Goal: Task Accomplishment & Management: Use online tool/utility

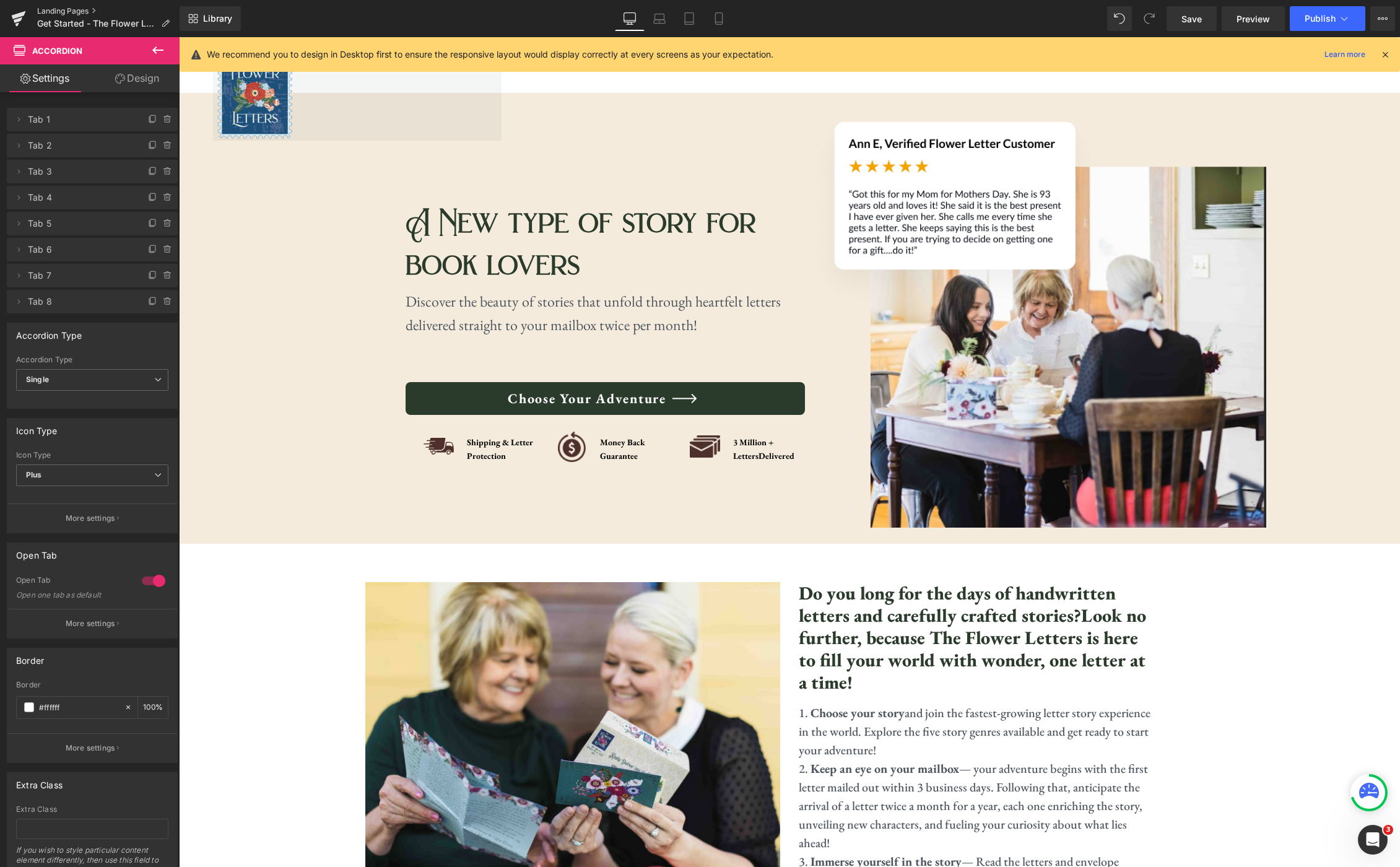
click at [59, 6] on link "Landing Pages" at bounding box center [108, 10] width 142 height 10
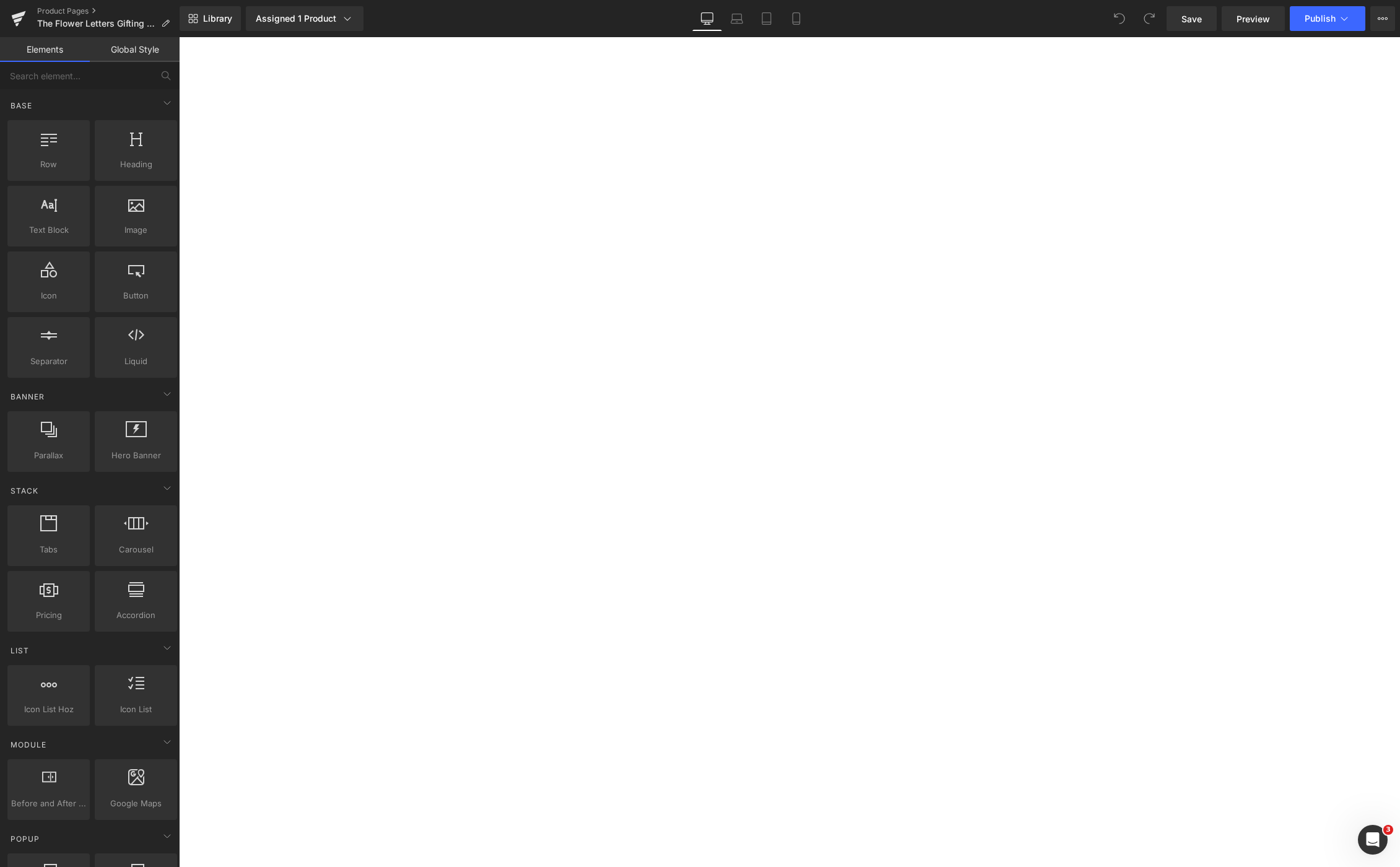
click at [179, 37] on p "The Flower Letters Gifting Bundle" at bounding box center [179, 37] width 0 height 0
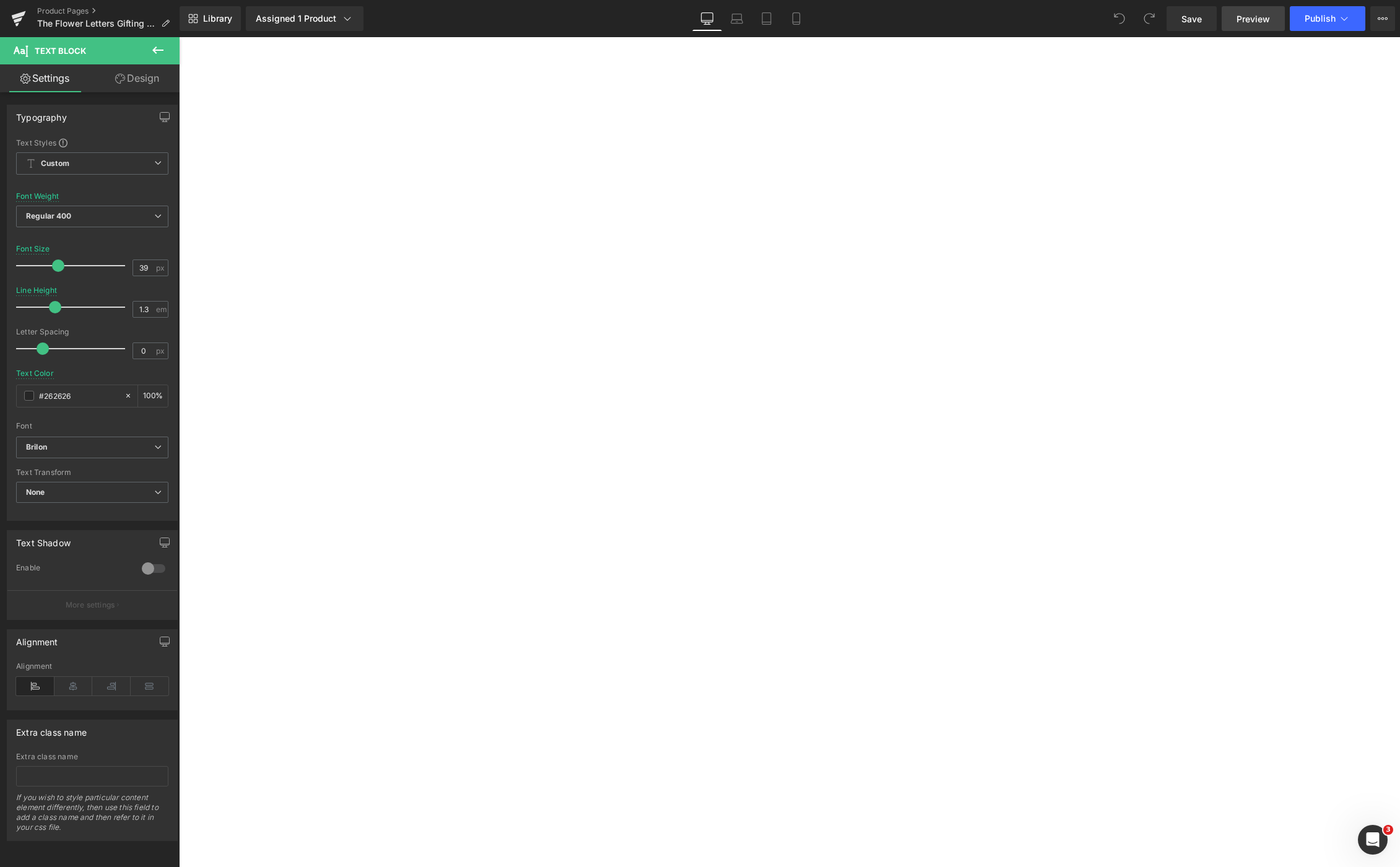
click at [1266, 25] on link "Preview" at bounding box center [1253, 18] width 63 height 25
click at [1255, 24] on span "Preview" at bounding box center [1253, 19] width 33 height 13
click at [179, 37] on span "Product" at bounding box center [179, 37] width 0 height 0
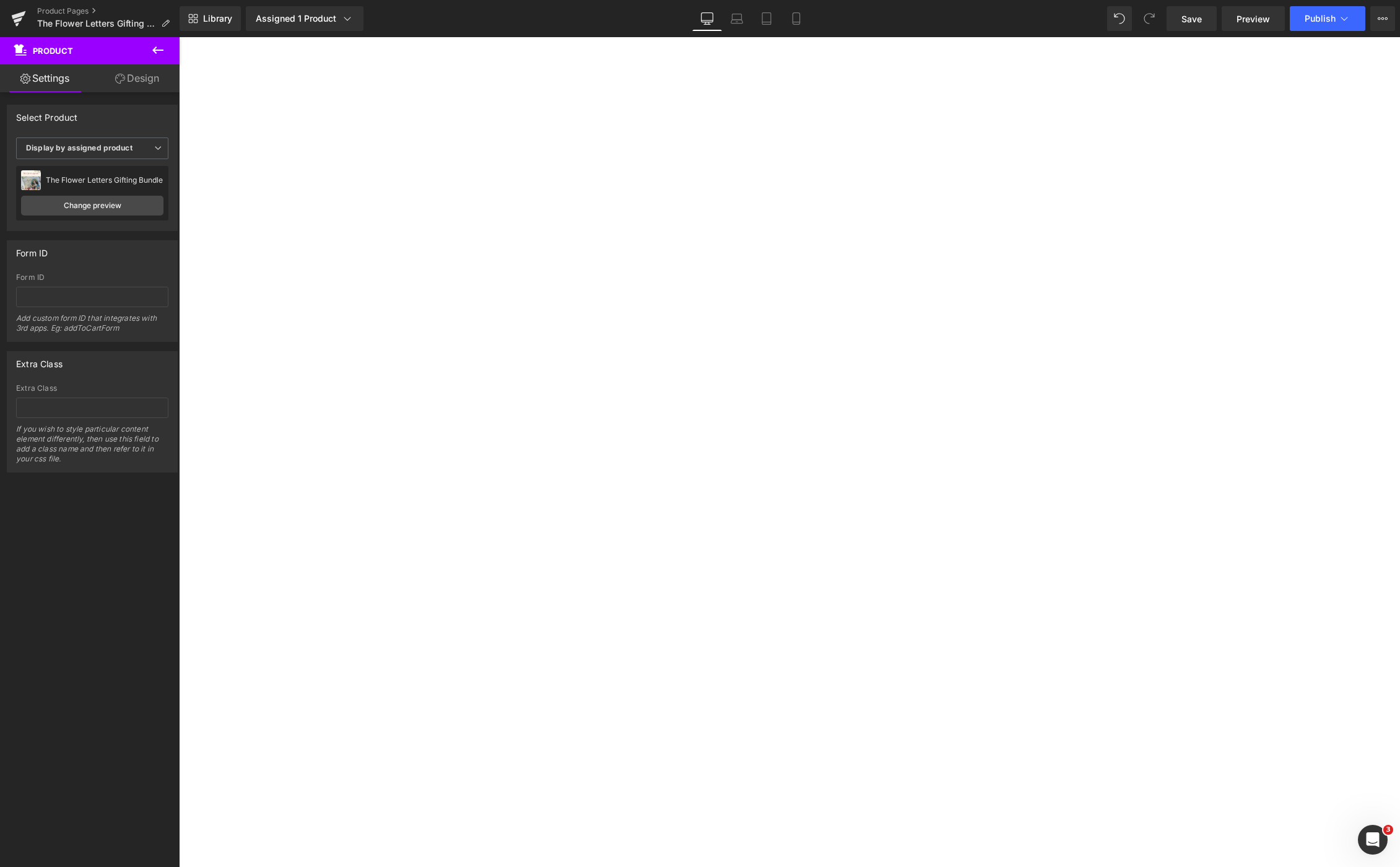
click at [159, 53] on icon at bounding box center [158, 50] width 15 height 15
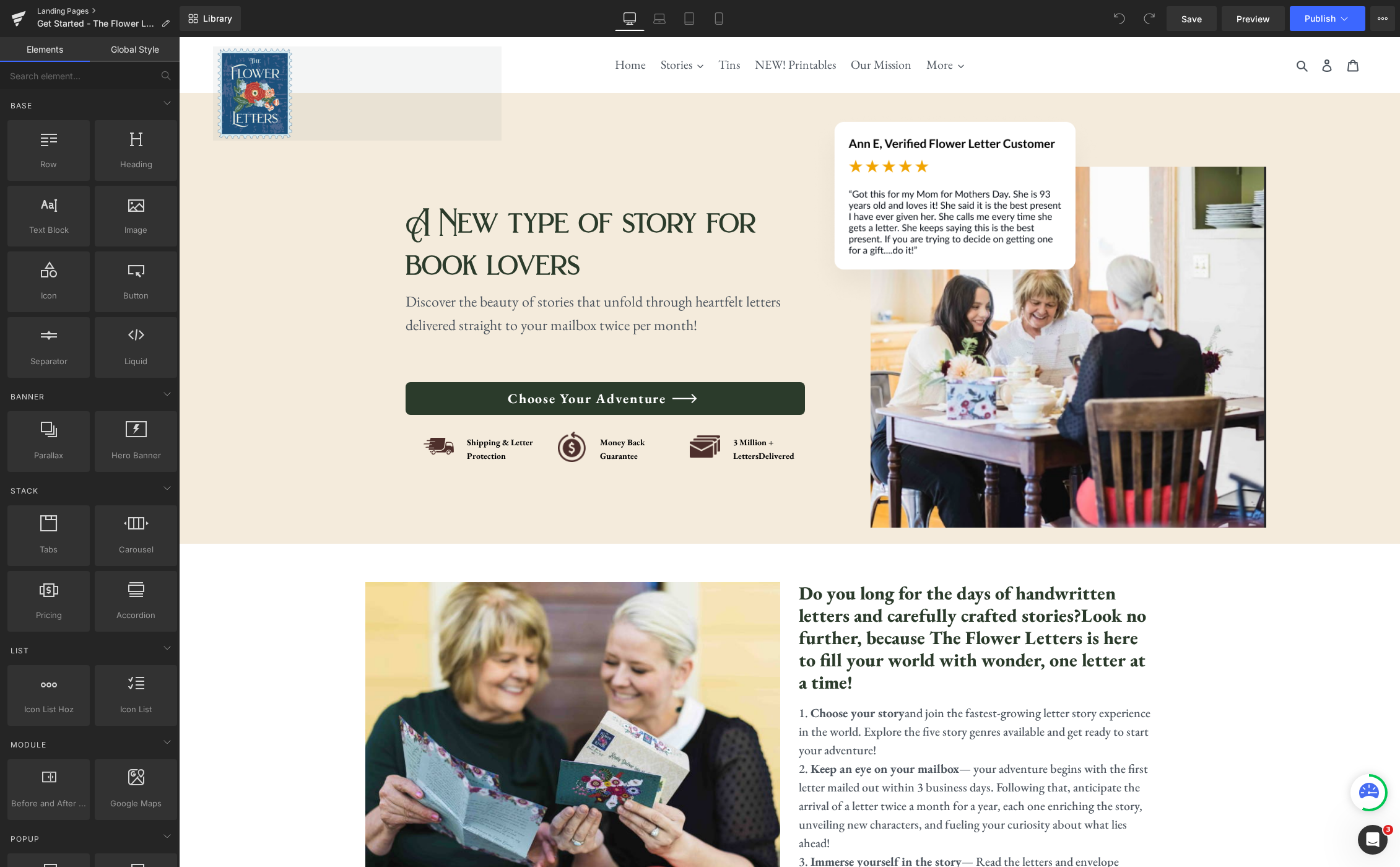
click at [94, 10] on link "Landing Pages" at bounding box center [108, 10] width 142 height 10
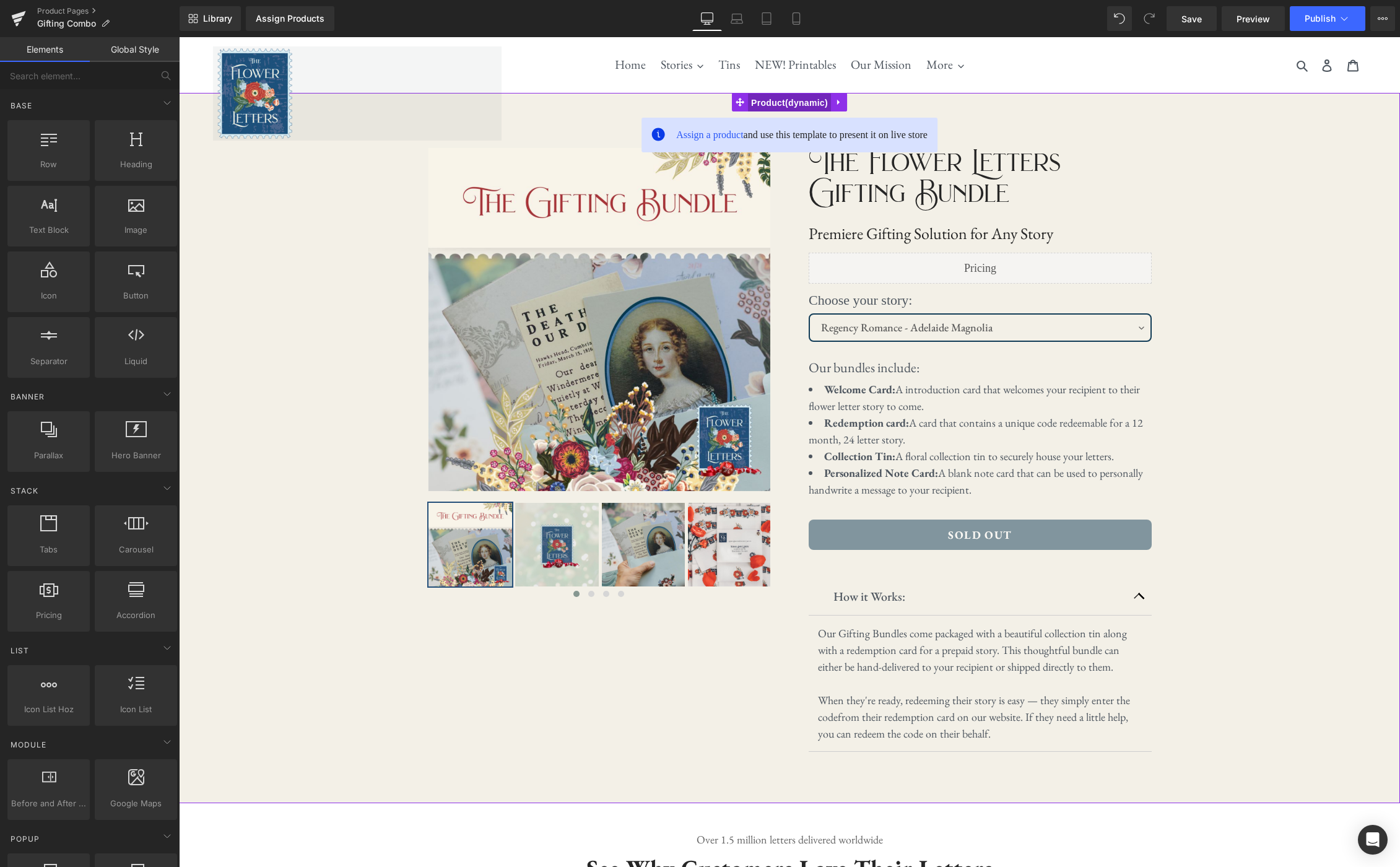
click at [780, 101] on span "Product" at bounding box center [789, 103] width 83 height 18
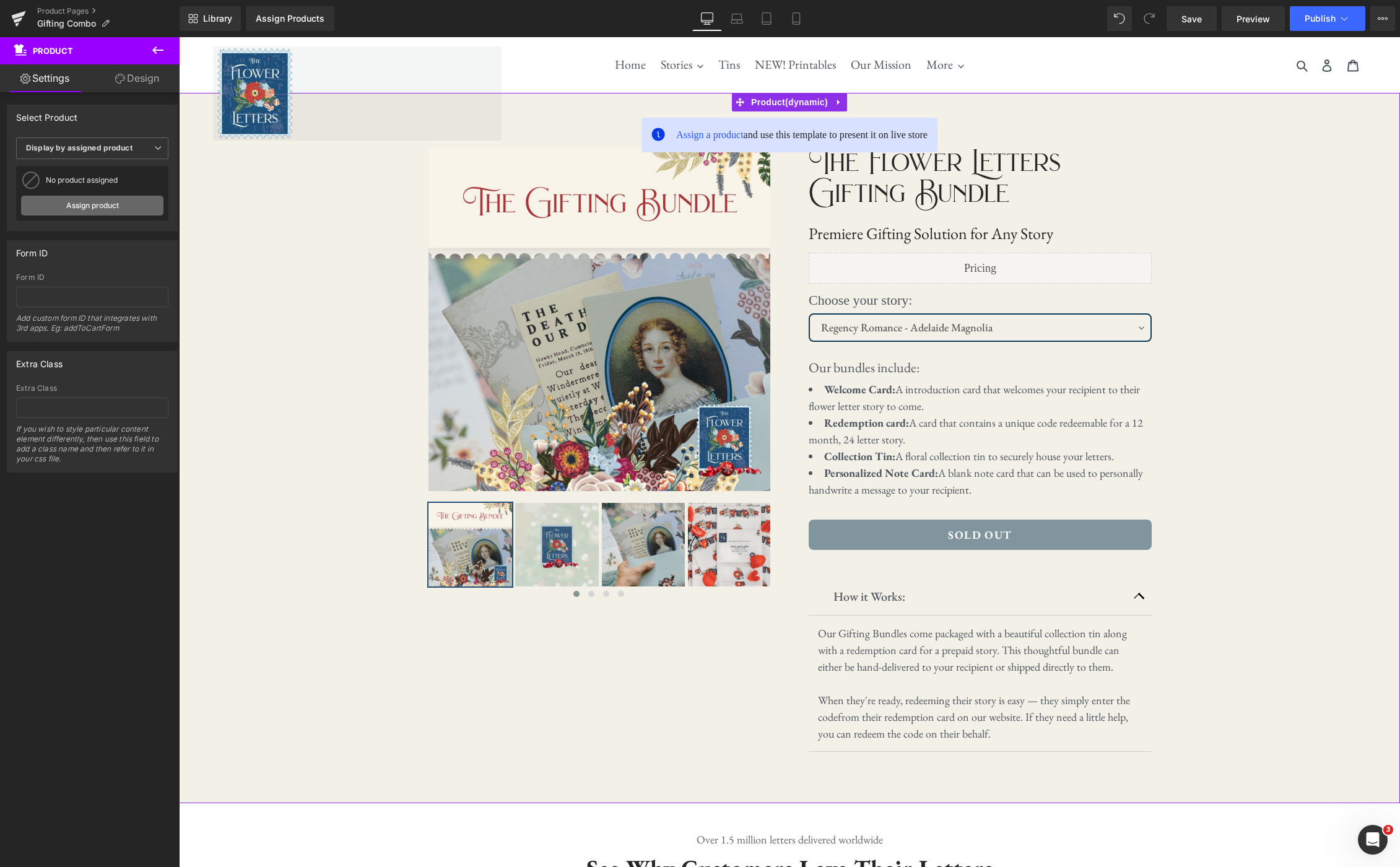
click at [98, 206] on link "Assign product" at bounding box center [92, 206] width 142 height 20
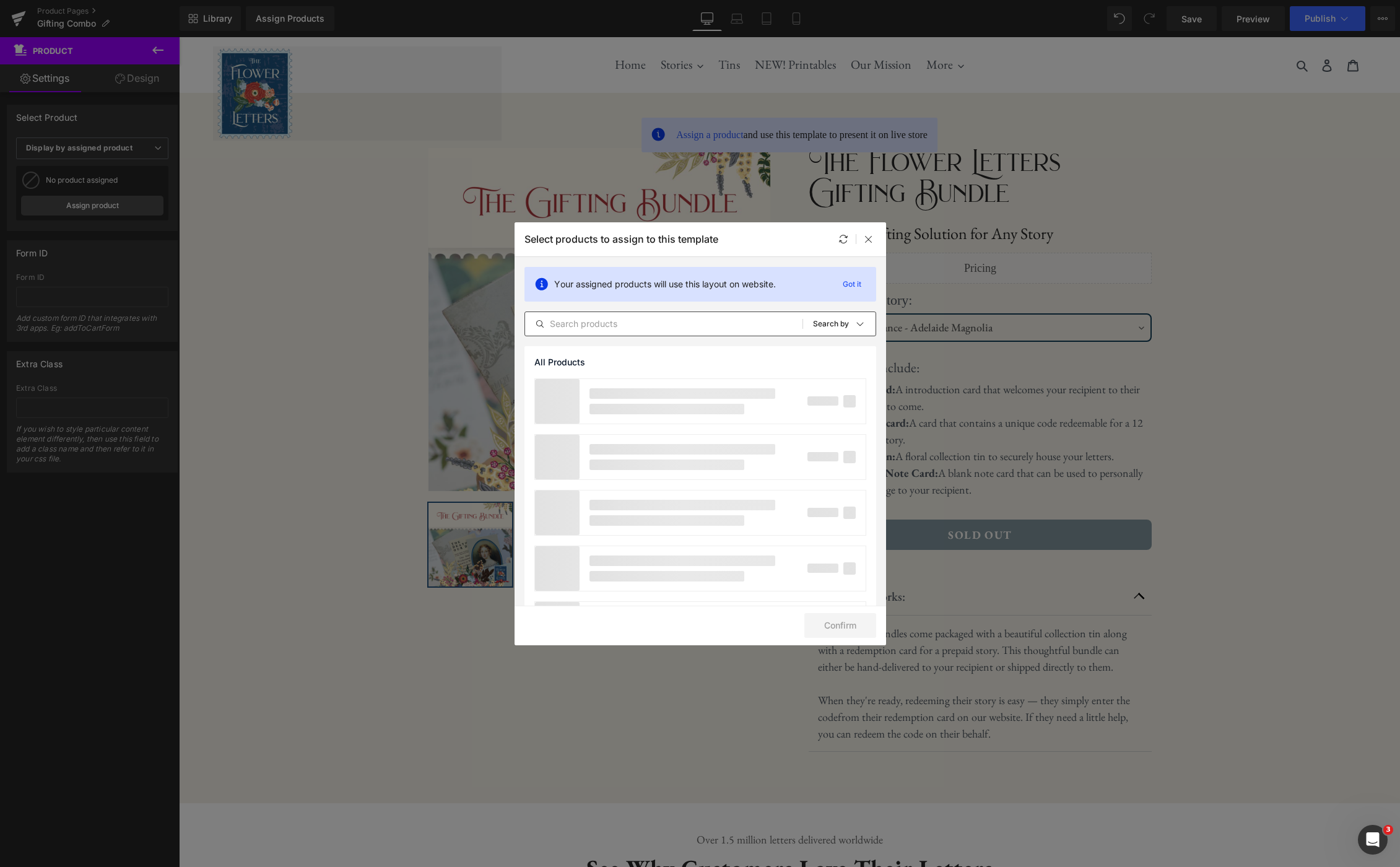
click at [614, 325] on input "text" at bounding box center [663, 324] width 277 height 15
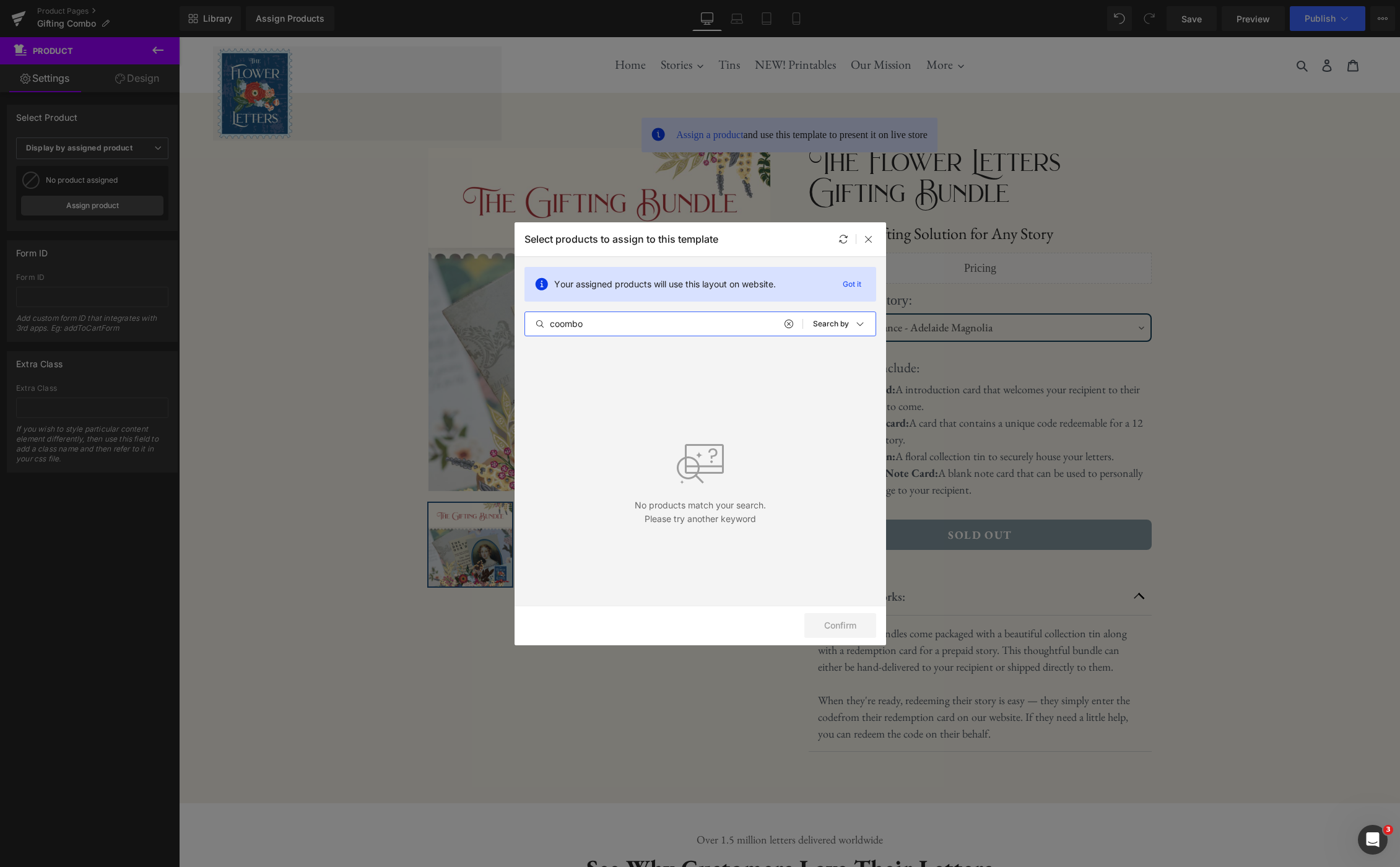
type input "coombo"
click at [787, 324] on icon at bounding box center [787, 324] width 9 height 10
click at [593, 328] on input "gifting" at bounding box center [663, 324] width 277 height 15
click at [592, 328] on input "gifting" at bounding box center [663, 324] width 277 height 15
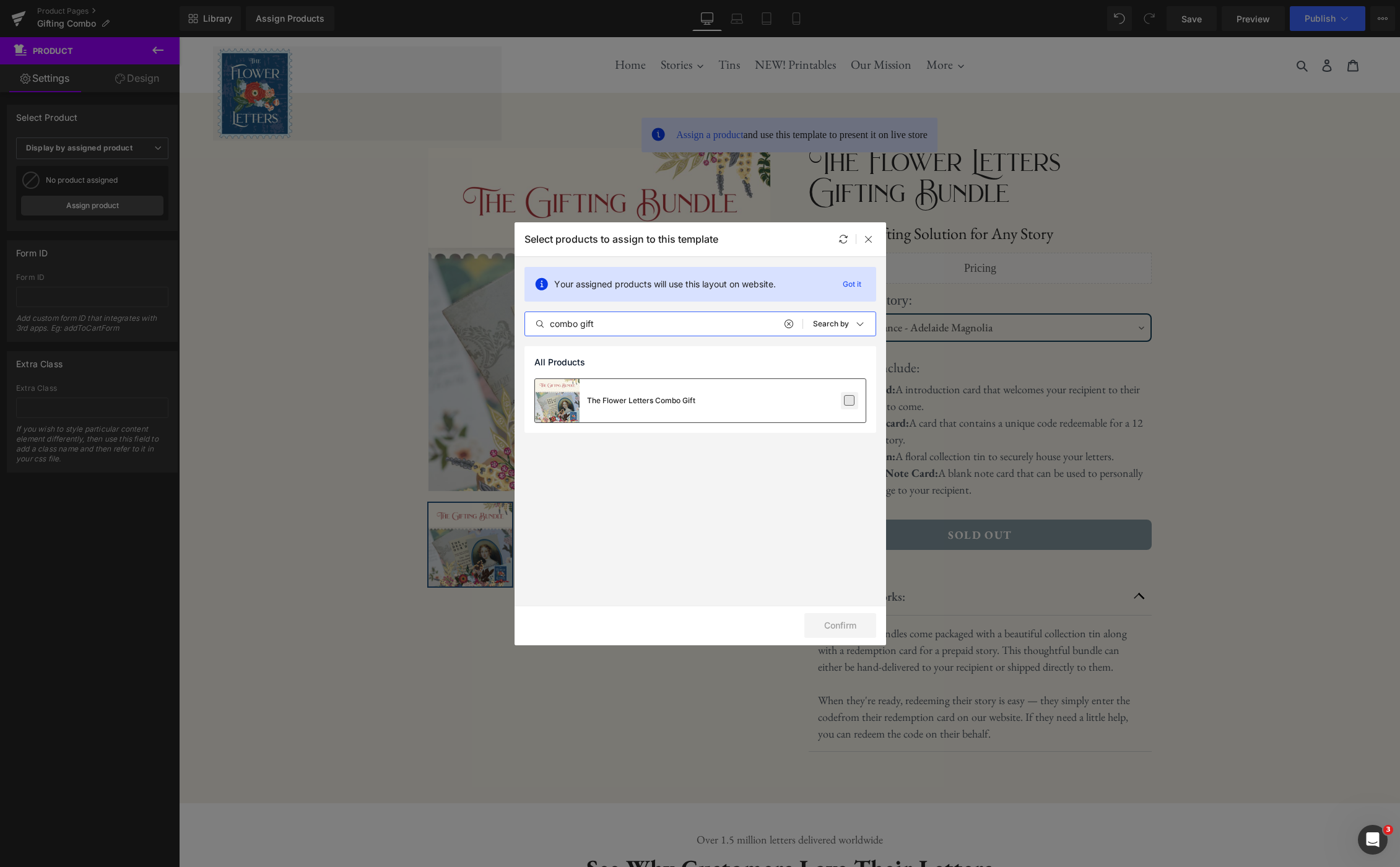
type input "combo gift"
click at [844, 399] on label at bounding box center [849, 400] width 11 height 11
click at [850, 400] on input "checkbox" at bounding box center [850, 400] width 0 height 0
click at [833, 630] on button "Confirm" at bounding box center [841, 626] width 72 height 25
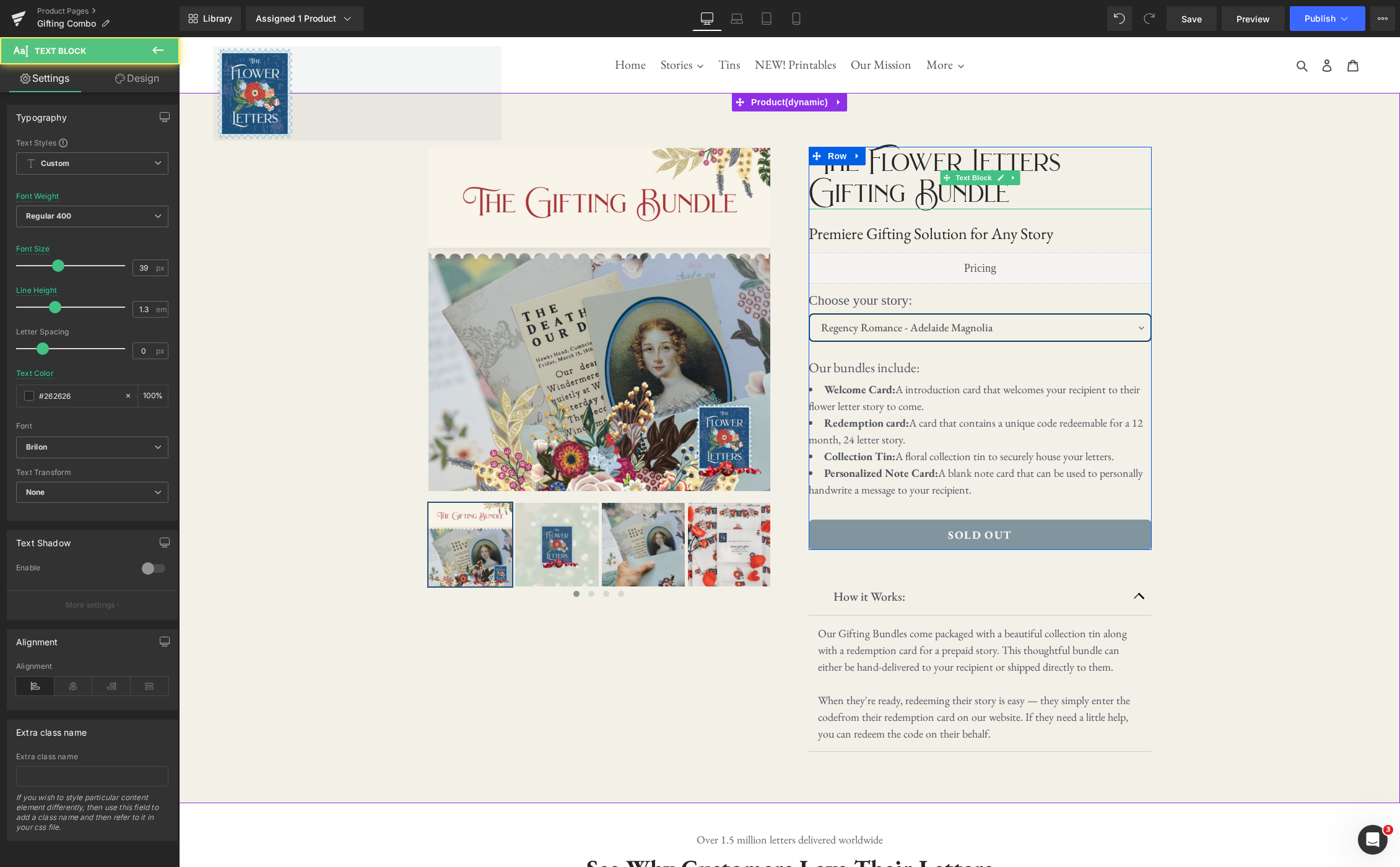
click at [1008, 197] on p "The Flower Letters Gifting Bundle" at bounding box center [980, 178] width 343 height 62
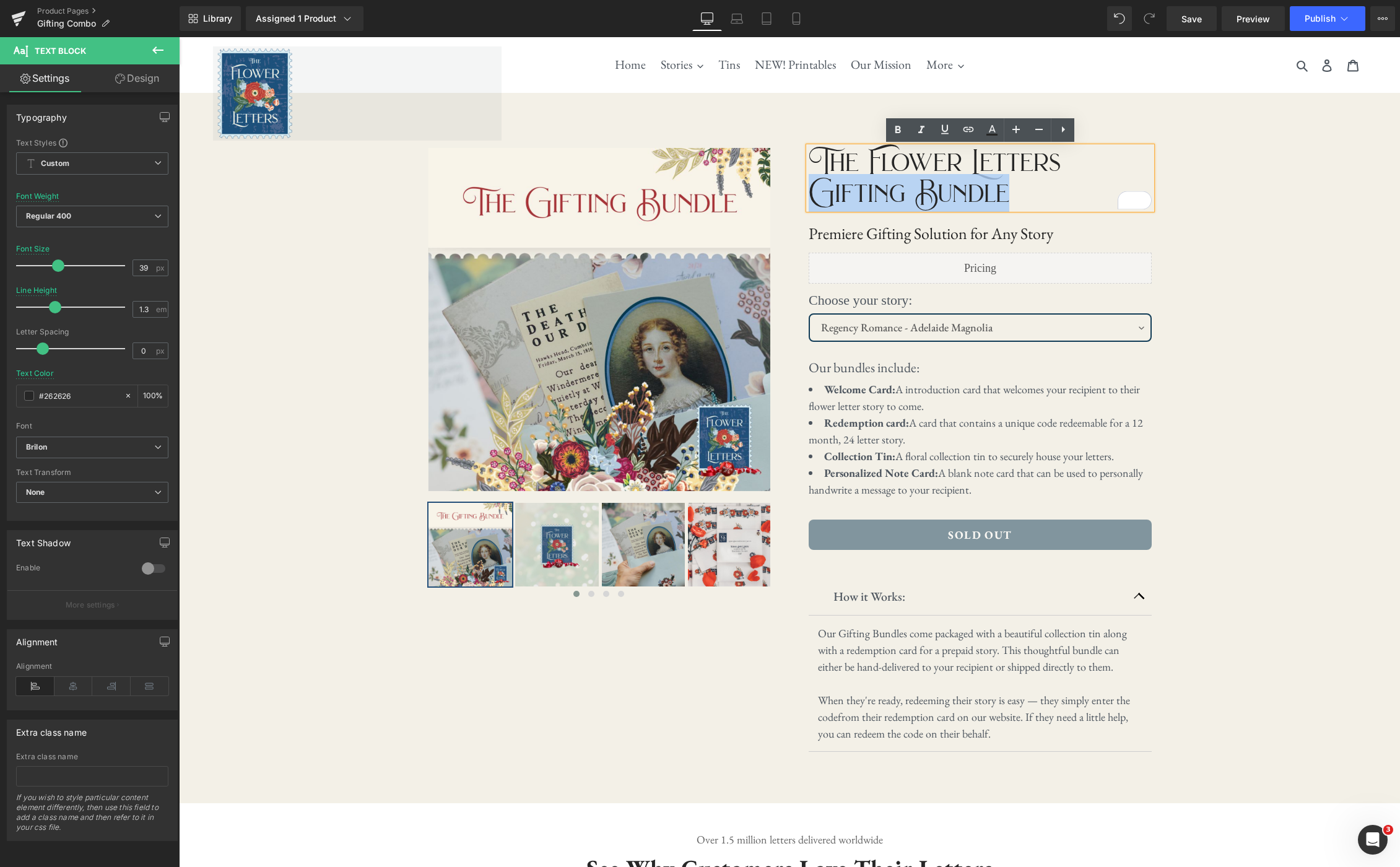
drag, startPoint x: 1019, startPoint y: 197, endPoint x: 987, endPoint y: 193, distance: 32.2
click at [816, 195] on p "The Flower Letters Gifting Bundle" at bounding box center [980, 178] width 343 height 62
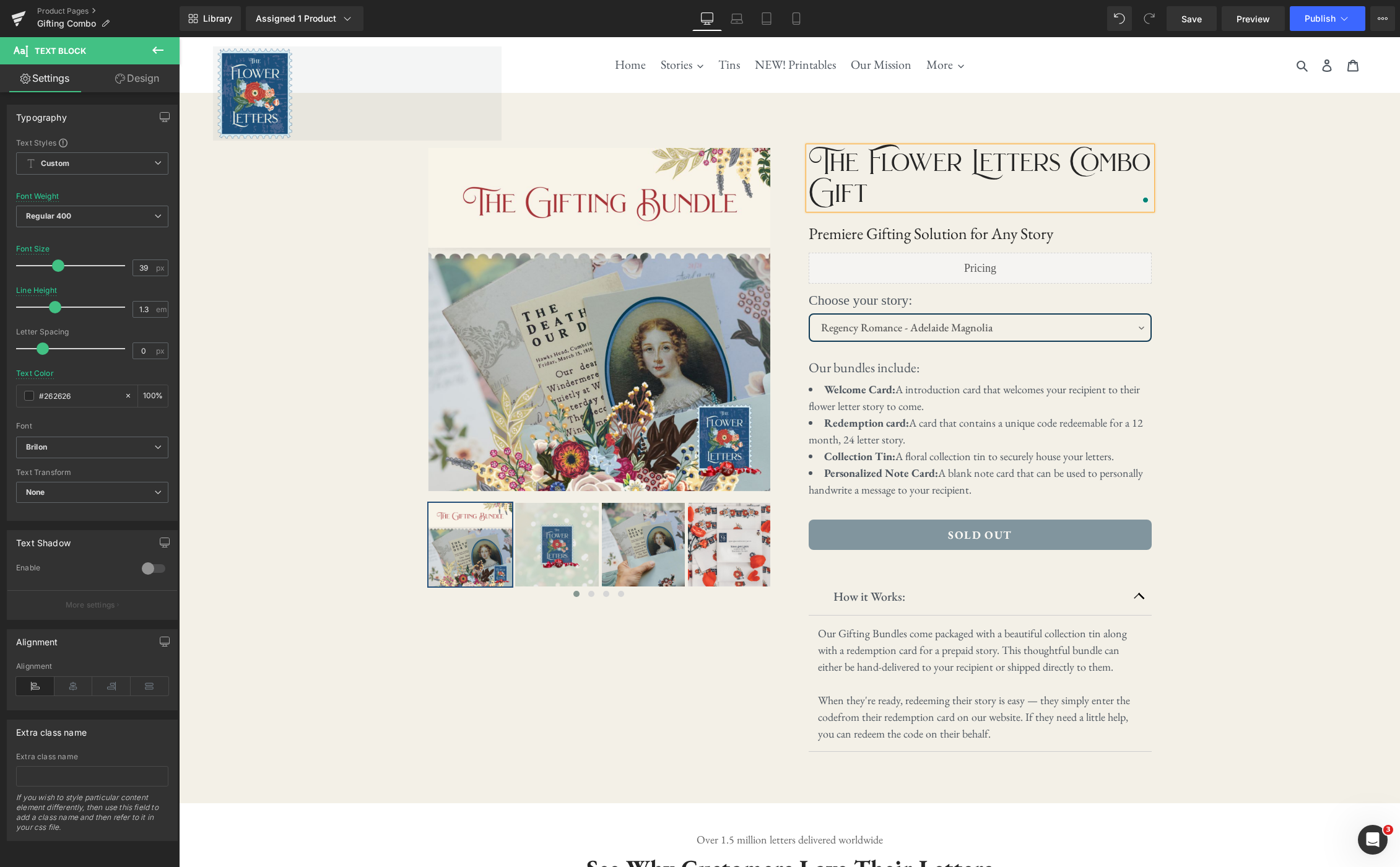
click at [1228, 267] on div "‹ ›" at bounding box center [789, 448] width 1221 height 710
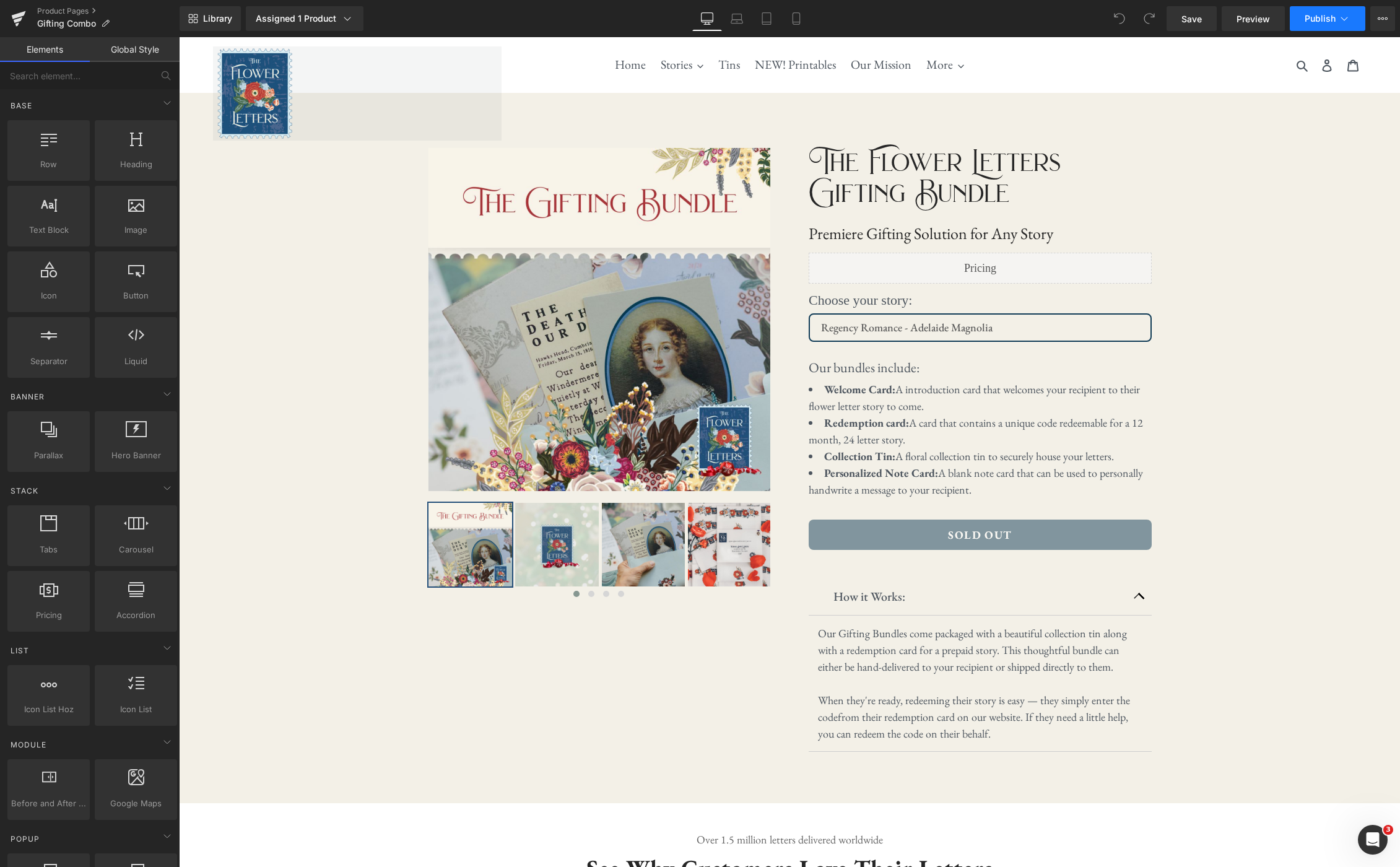
click at [1346, 22] on icon at bounding box center [1344, 18] width 12 height 12
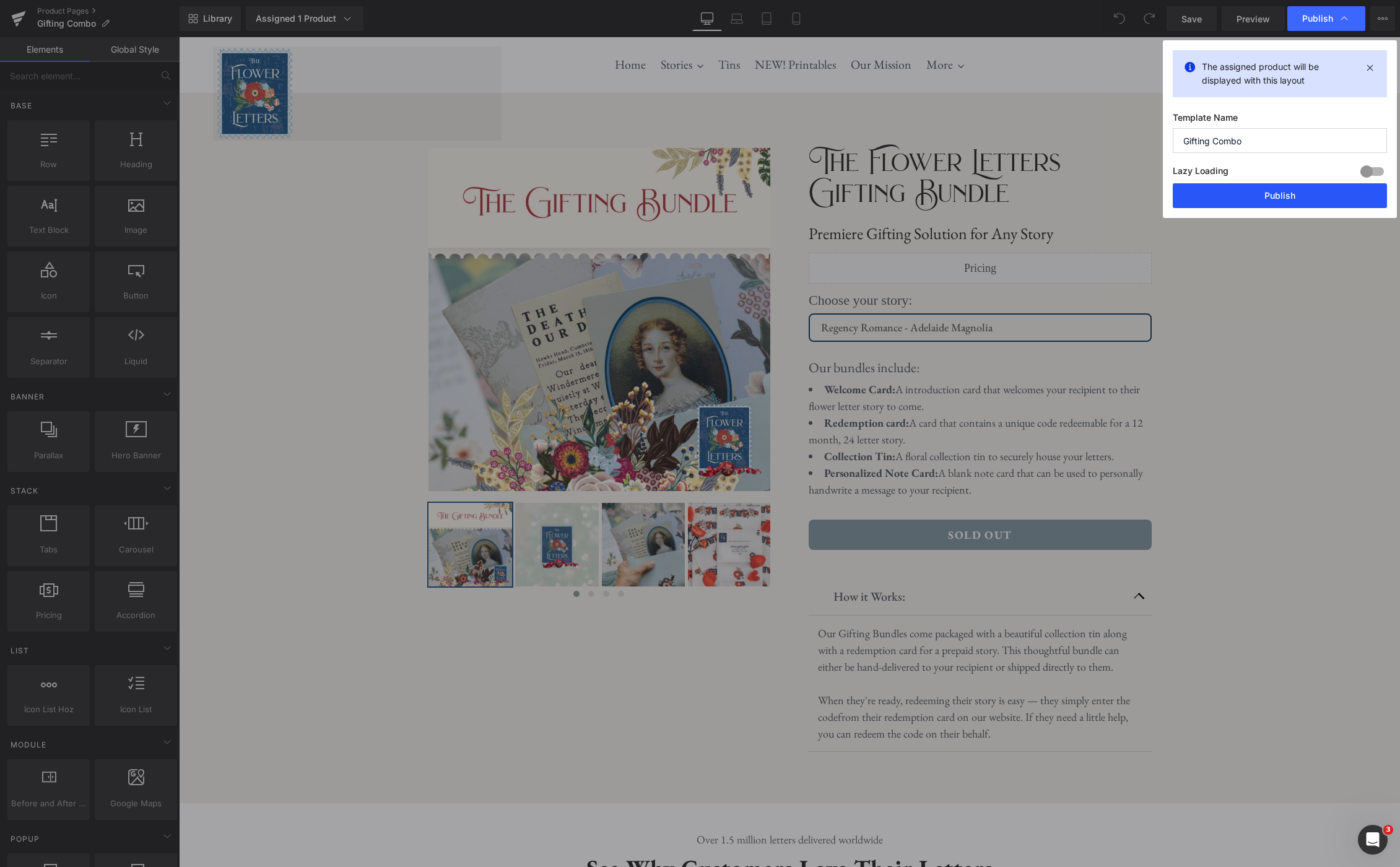
click at [1306, 190] on button "Publish" at bounding box center [1279, 196] width 214 height 25
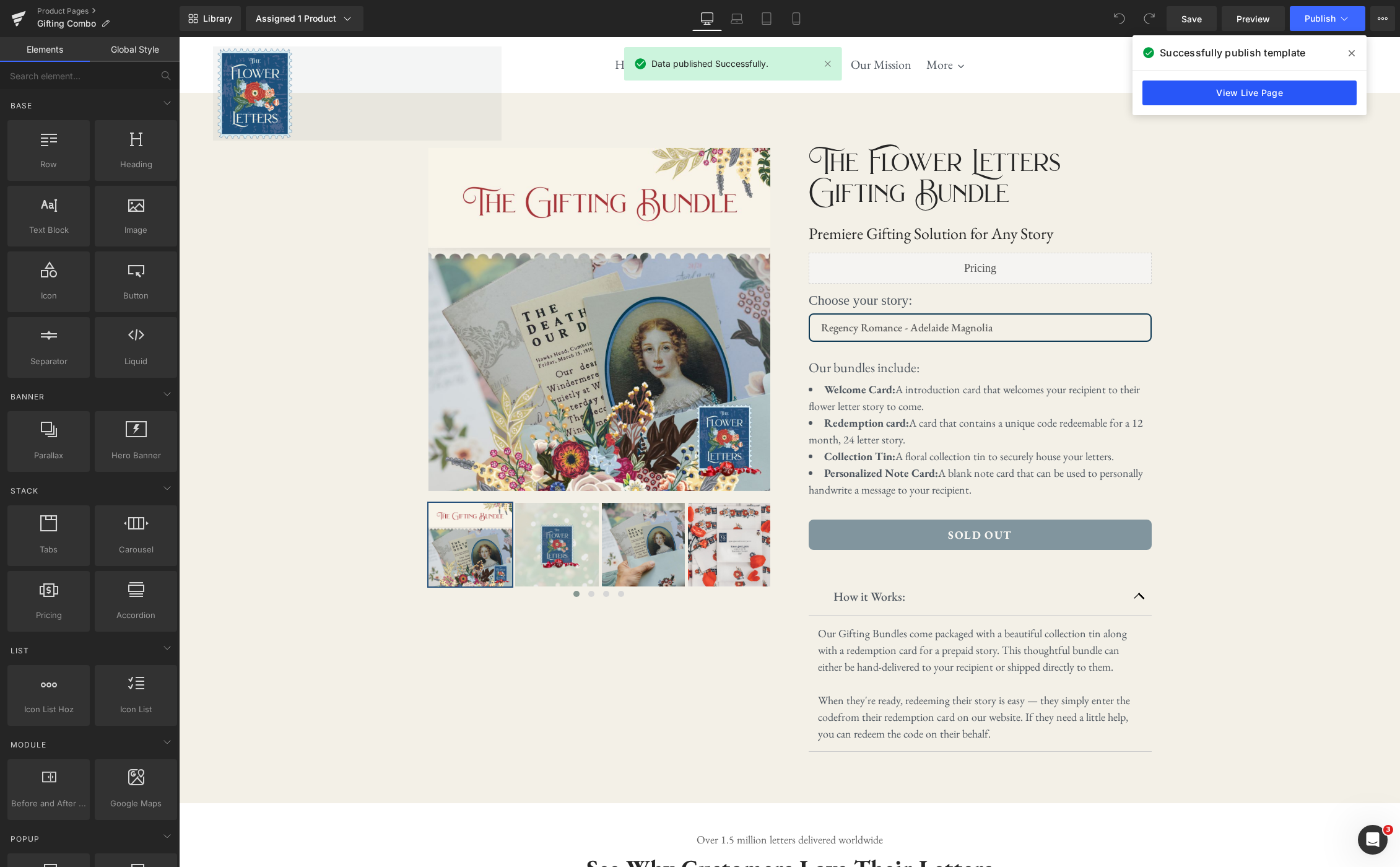
click at [1314, 96] on link "View Live Page" at bounding box center [1249, 93] width 214 height 25
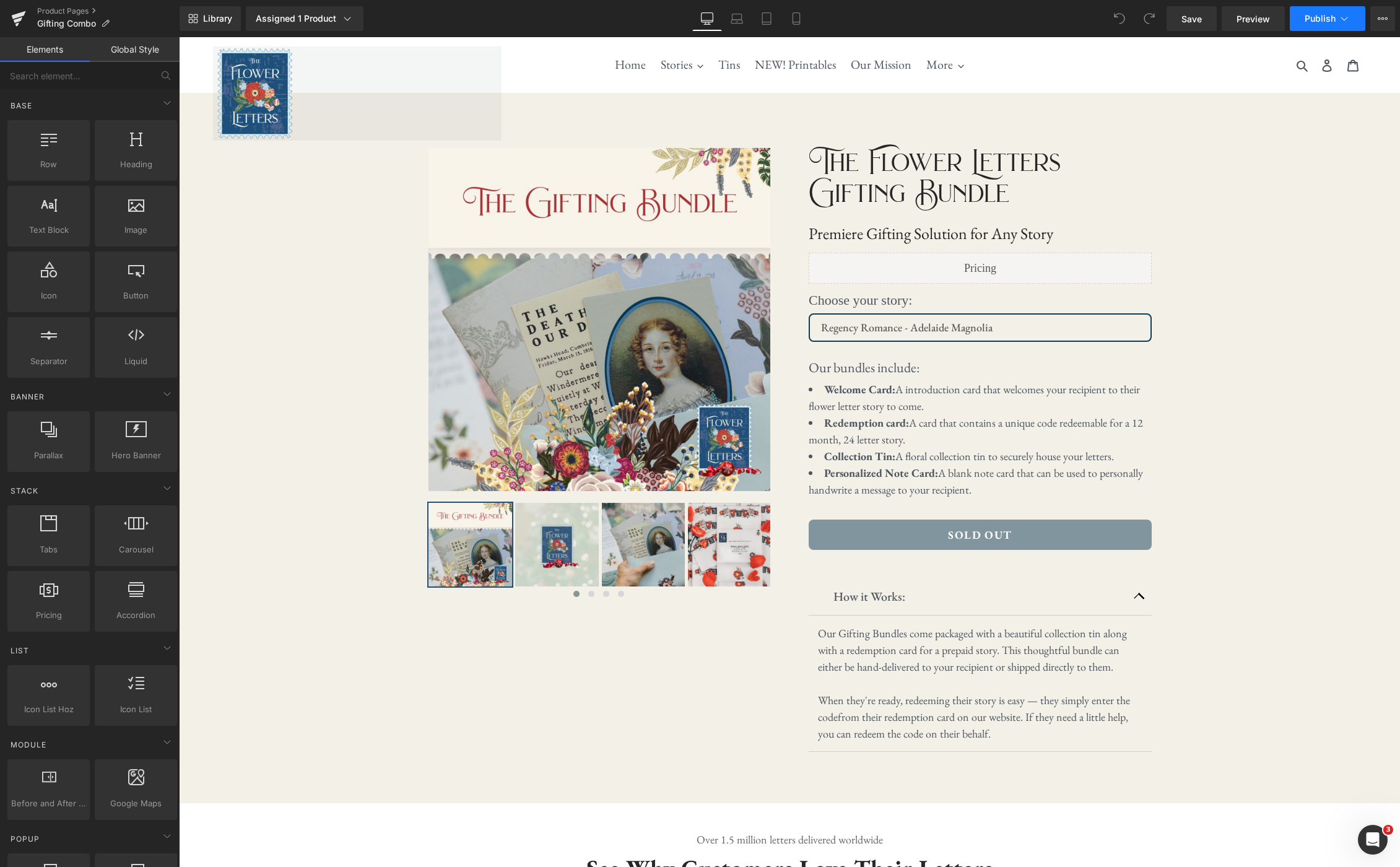
click at [1347, 26] on button "Publish" at bounding box center [1327, 18] width 75 height 25
click at [1379, 20] on icon at bounding box center [1382, 18] width 10 height 10
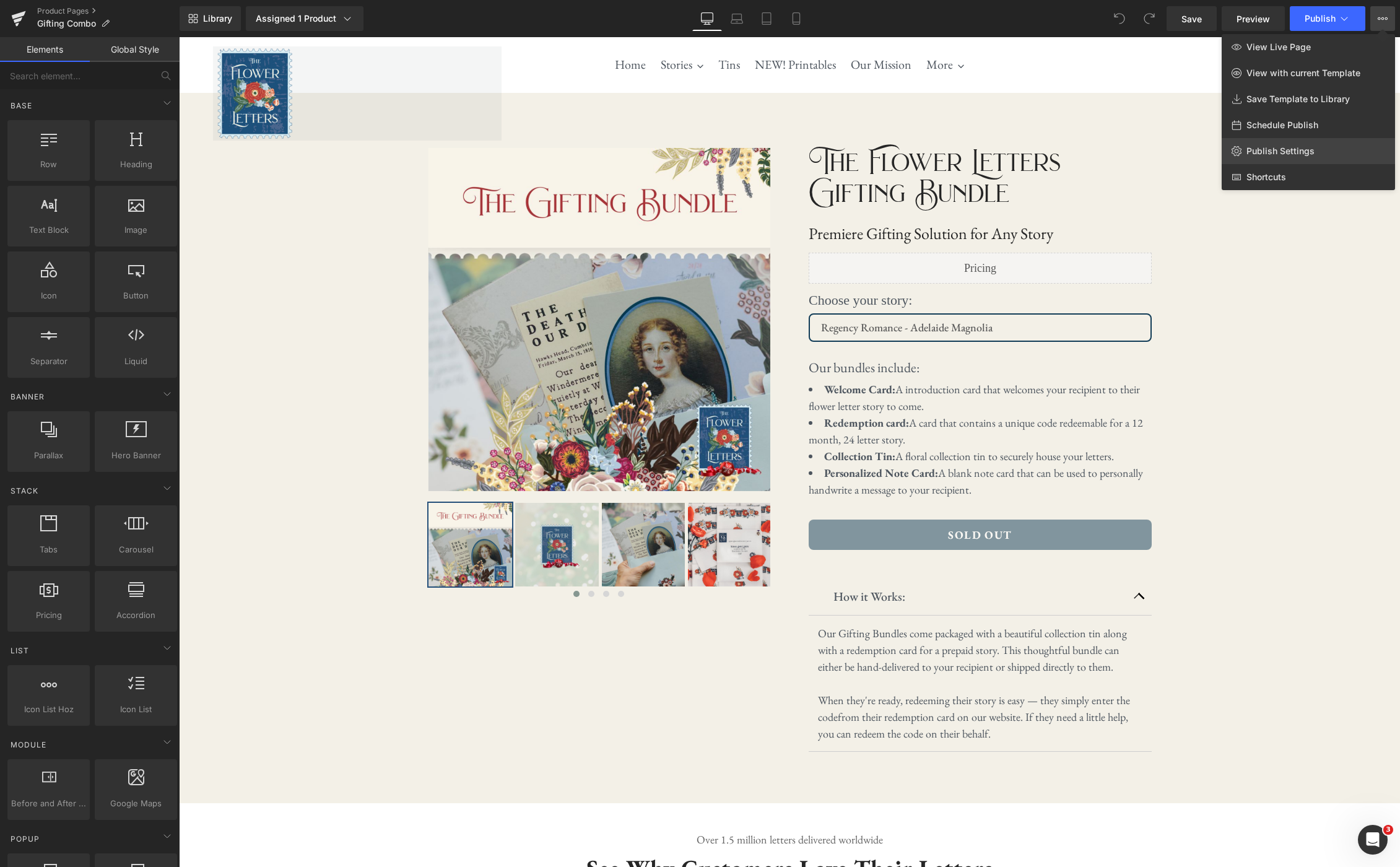
click at [1315, 145] on link "Publish Settings" at bounding box center [1308, 151] width 174 height 26
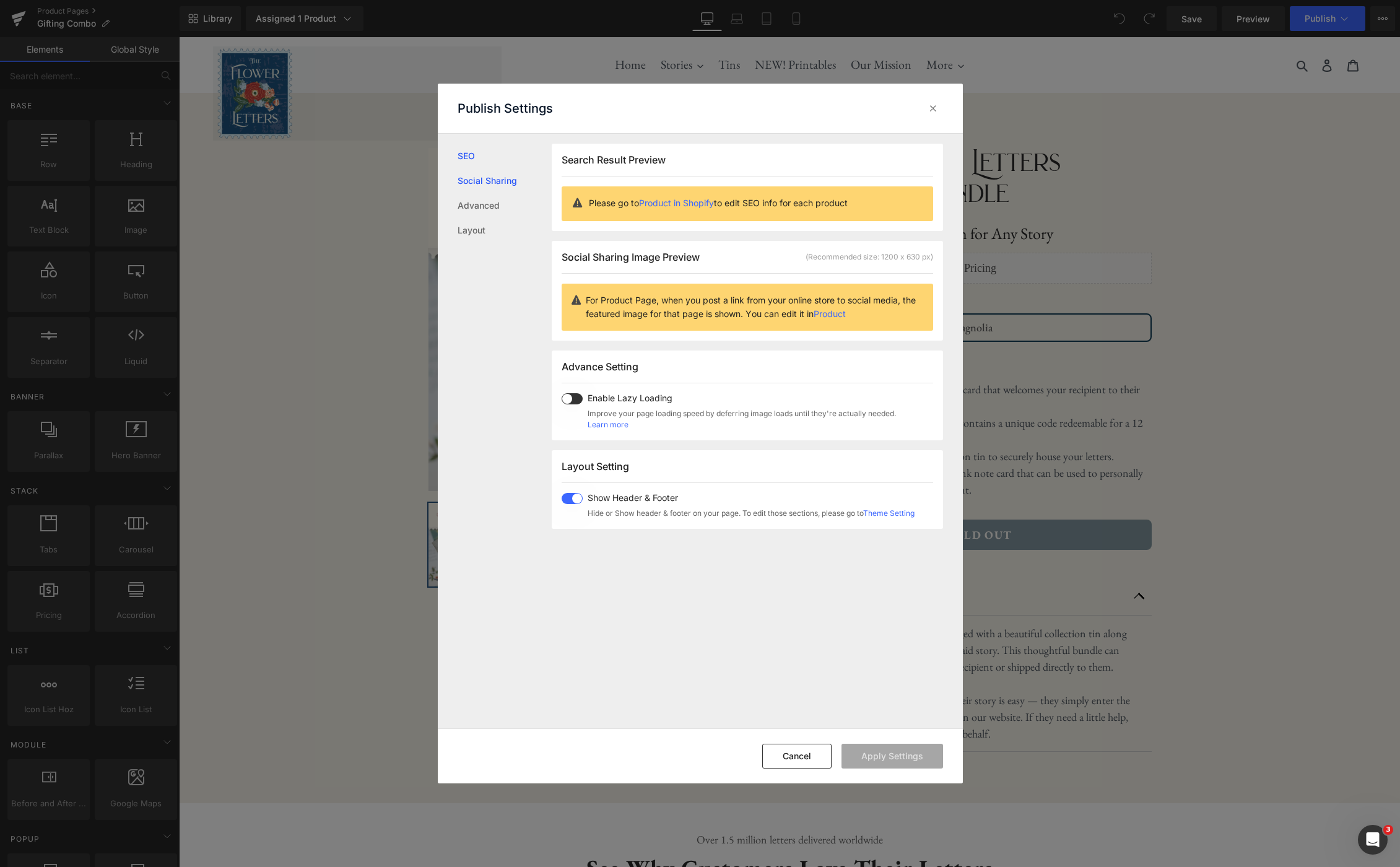
click at [509, 182] on link "Social Sharing" at bounding box center [504, 181] width 94 height 25
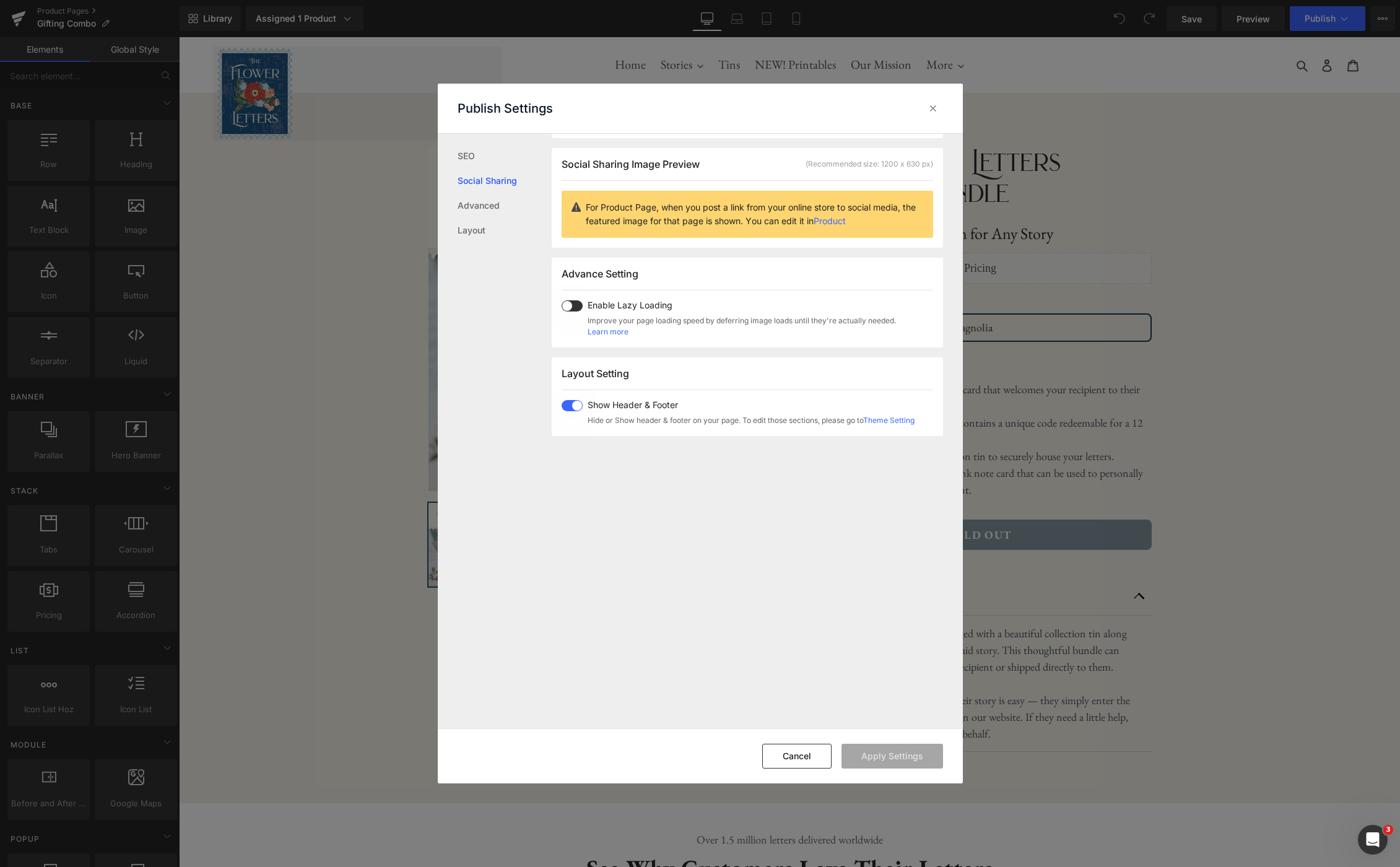
scroll to position [98, 0]
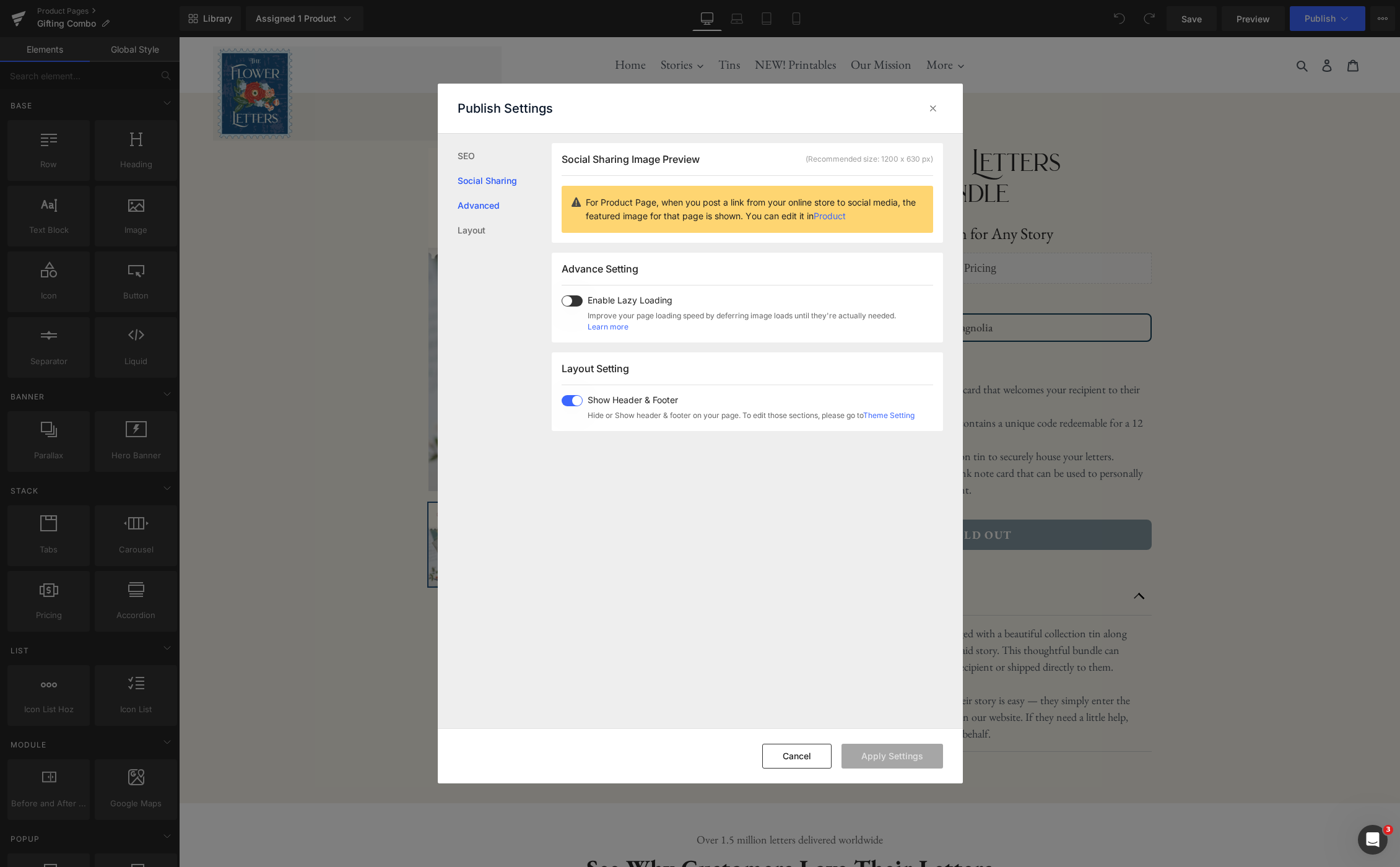
click at [499, 201] on link "Advanced" at bounding box center [504, 206] width 94 height 25
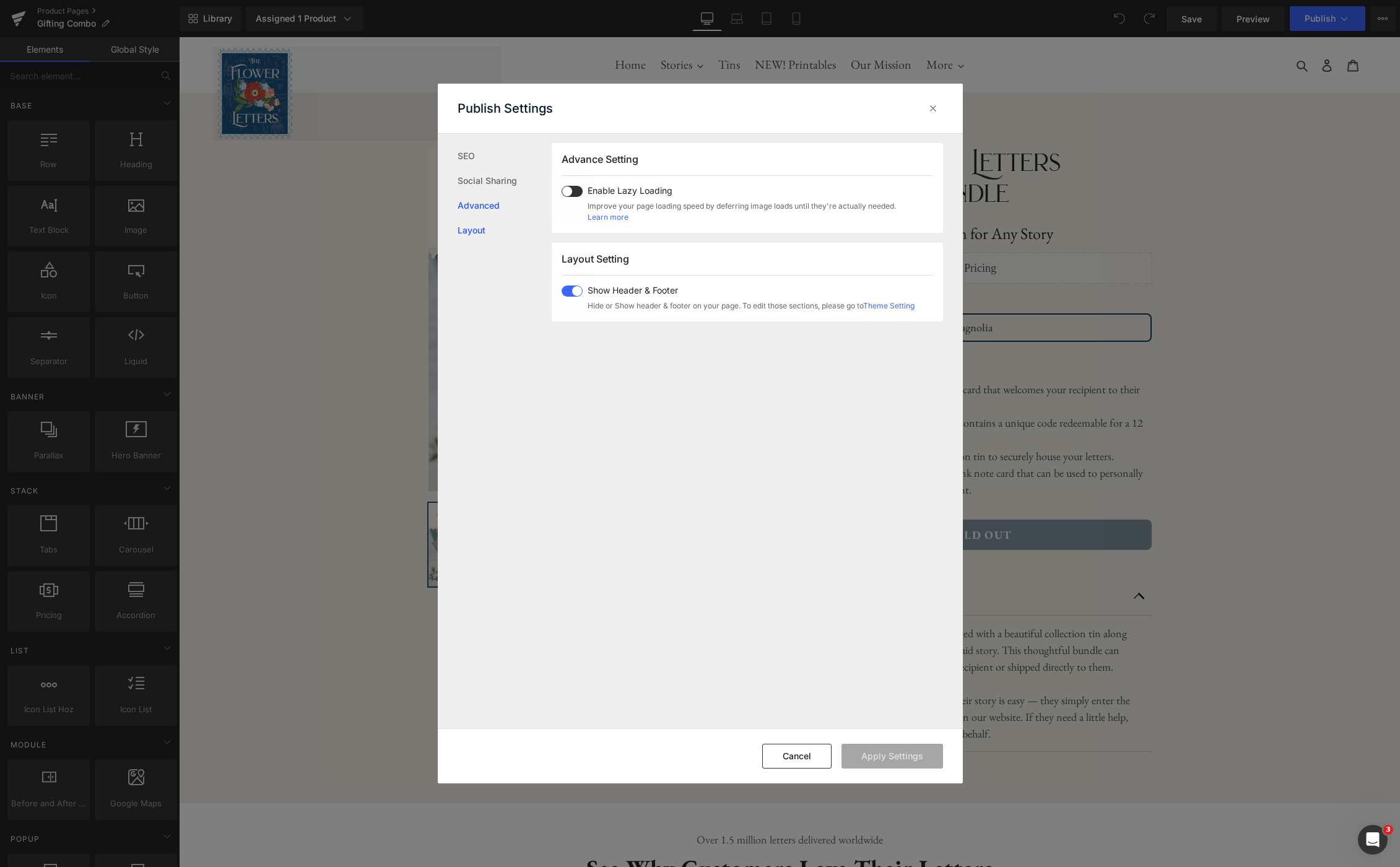
click at [487, 223] on link "Layout" at bounding box center [504, 231] width 94 height 25
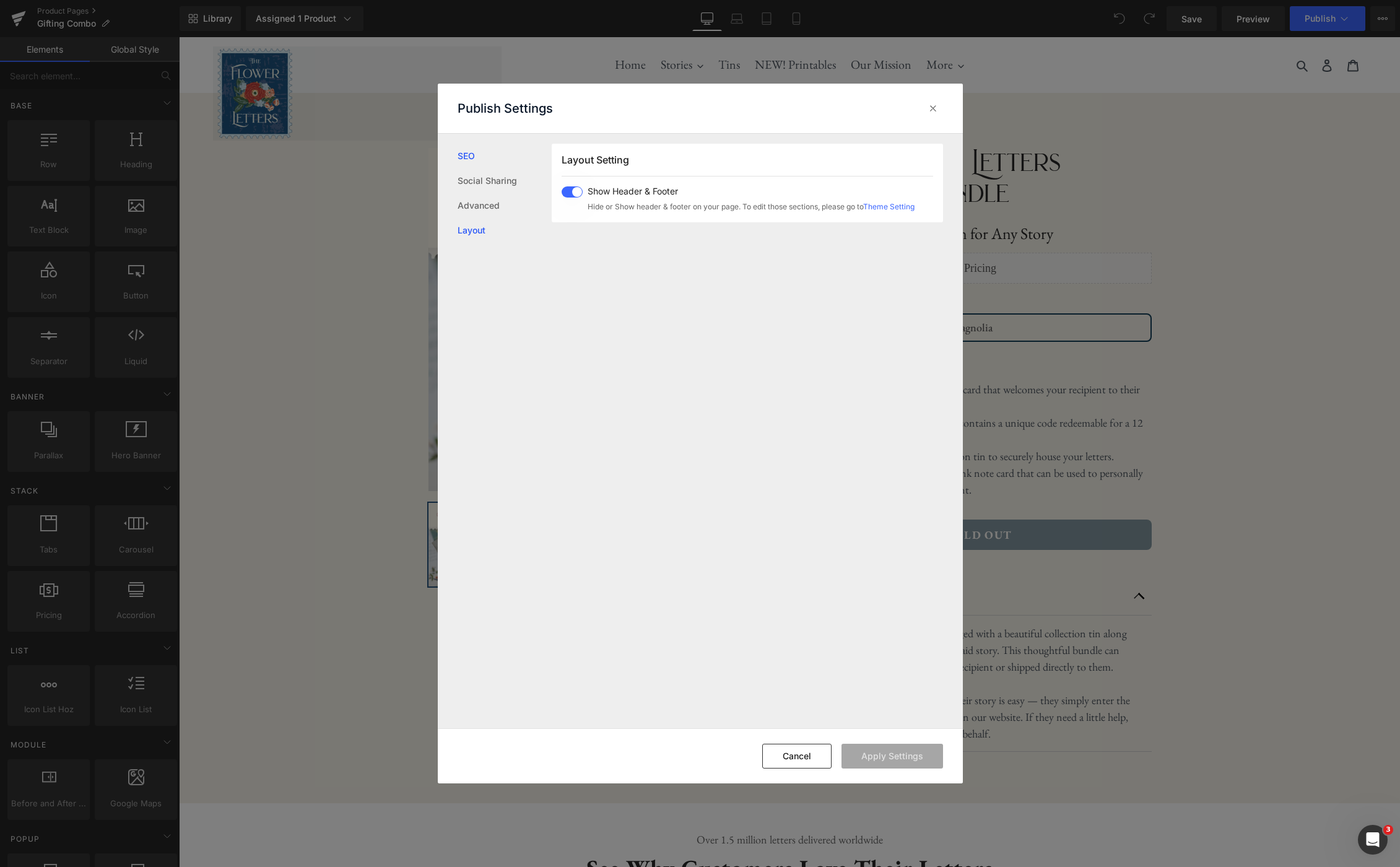
click at [476, 165] on link "SEO" at bounding box center [504, 156] width 94 height 25
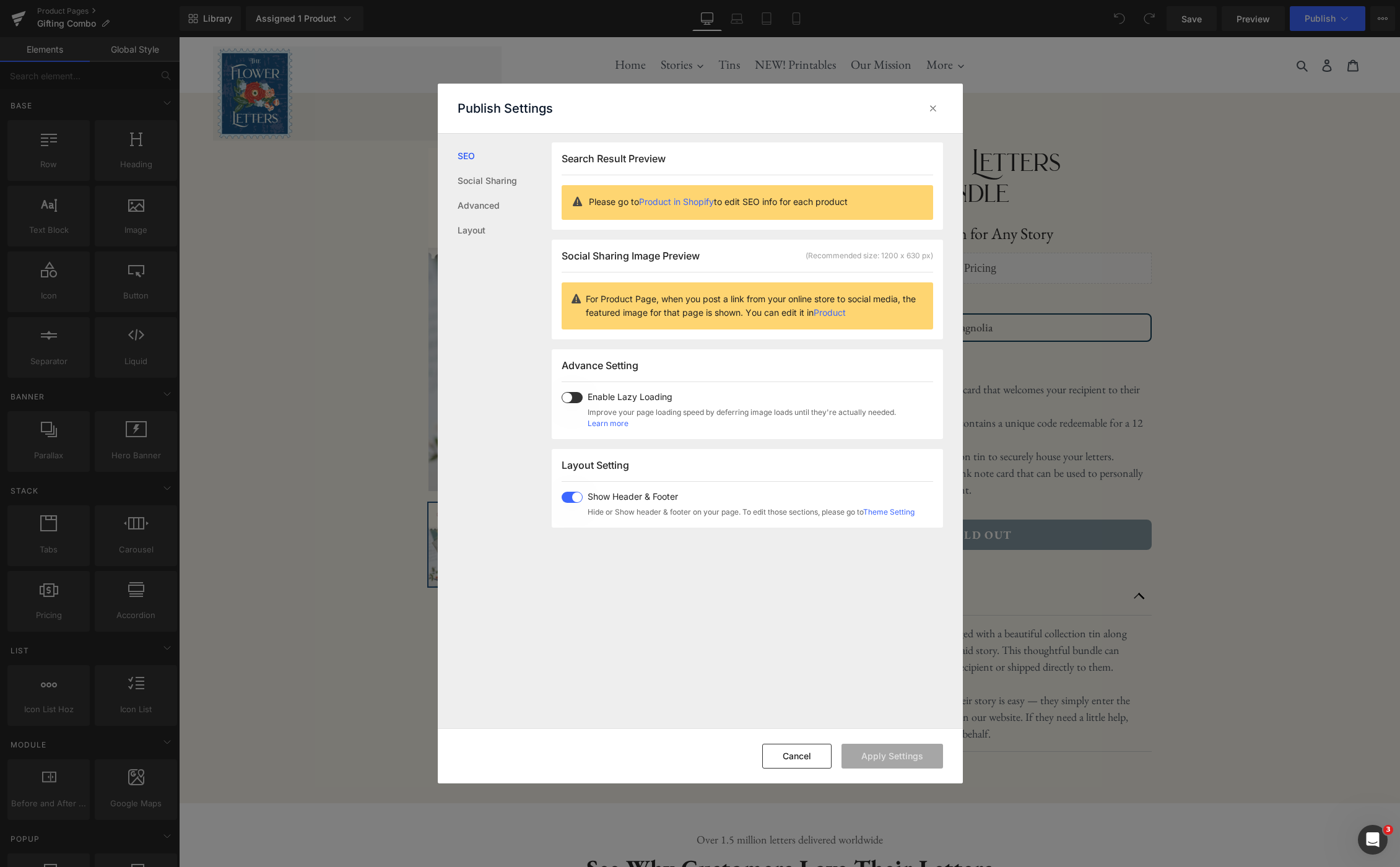
scroll to position [1, 0]
click at [481, 175] on link "Social Sharing" at bounding box center [504, 181] width 94 height 25
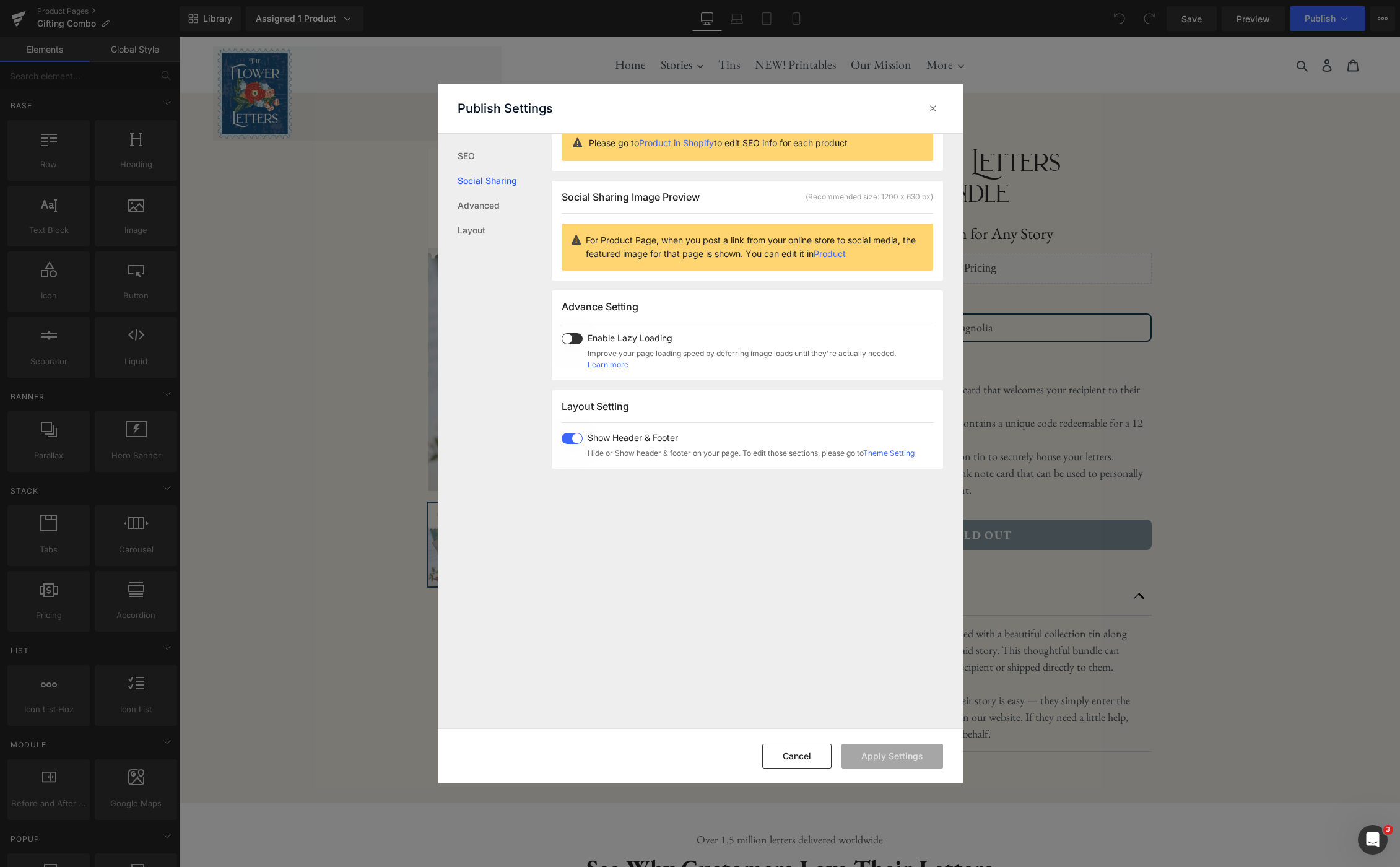
scroll to position [98, 0]
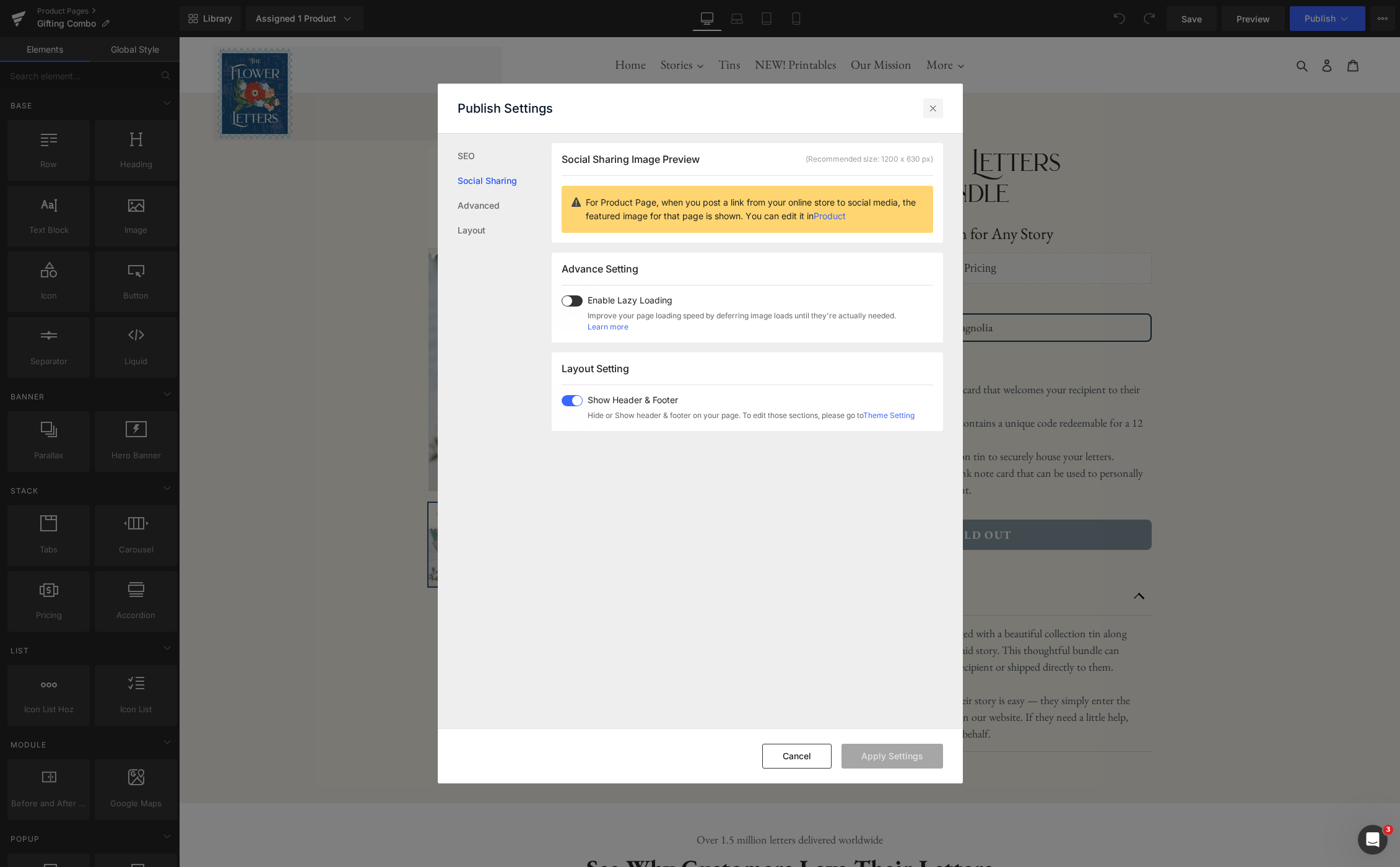
click at [941, 104] on div at bounding box center [933, 108] width 20 height 20
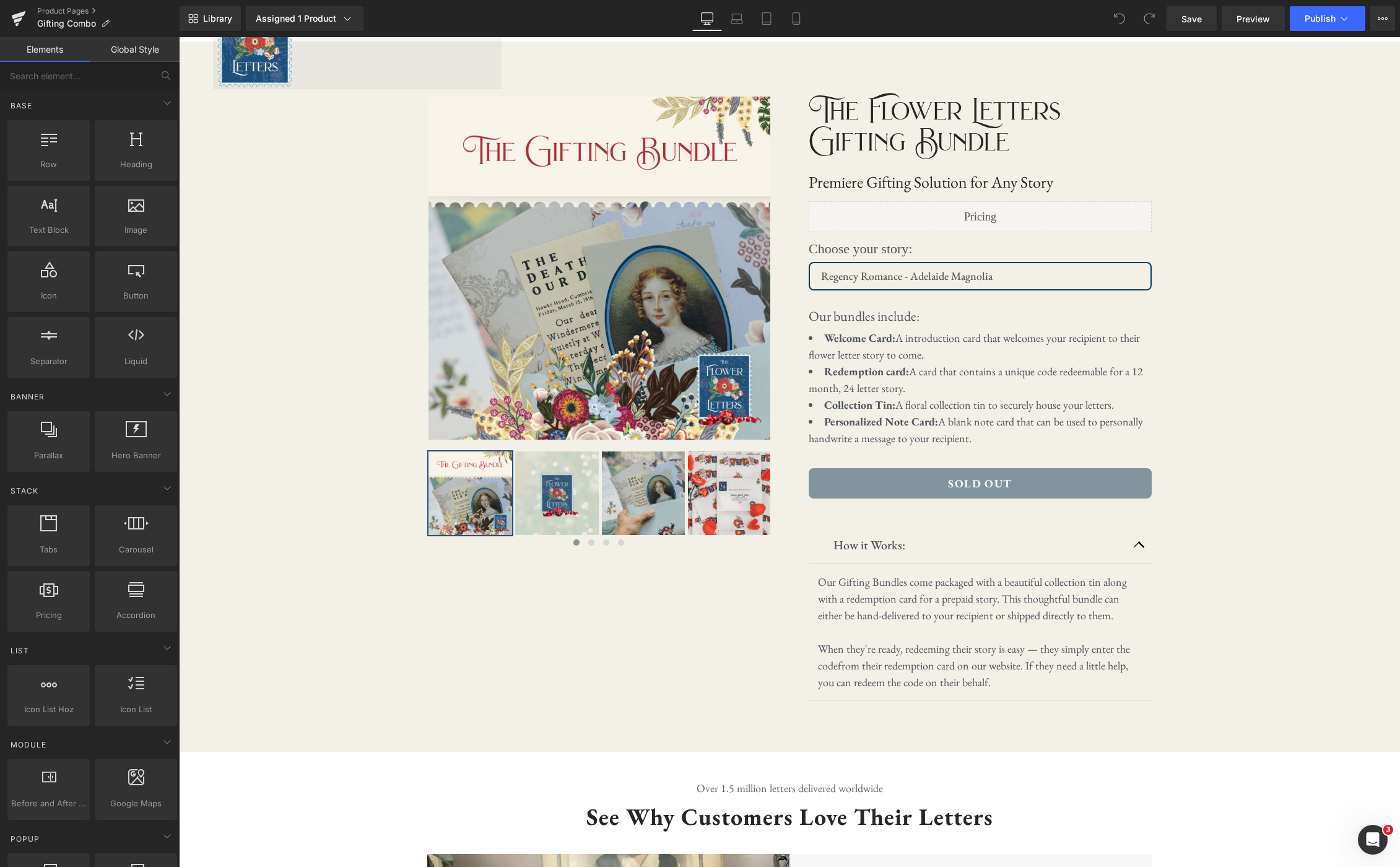
scroll to position [39, 0]
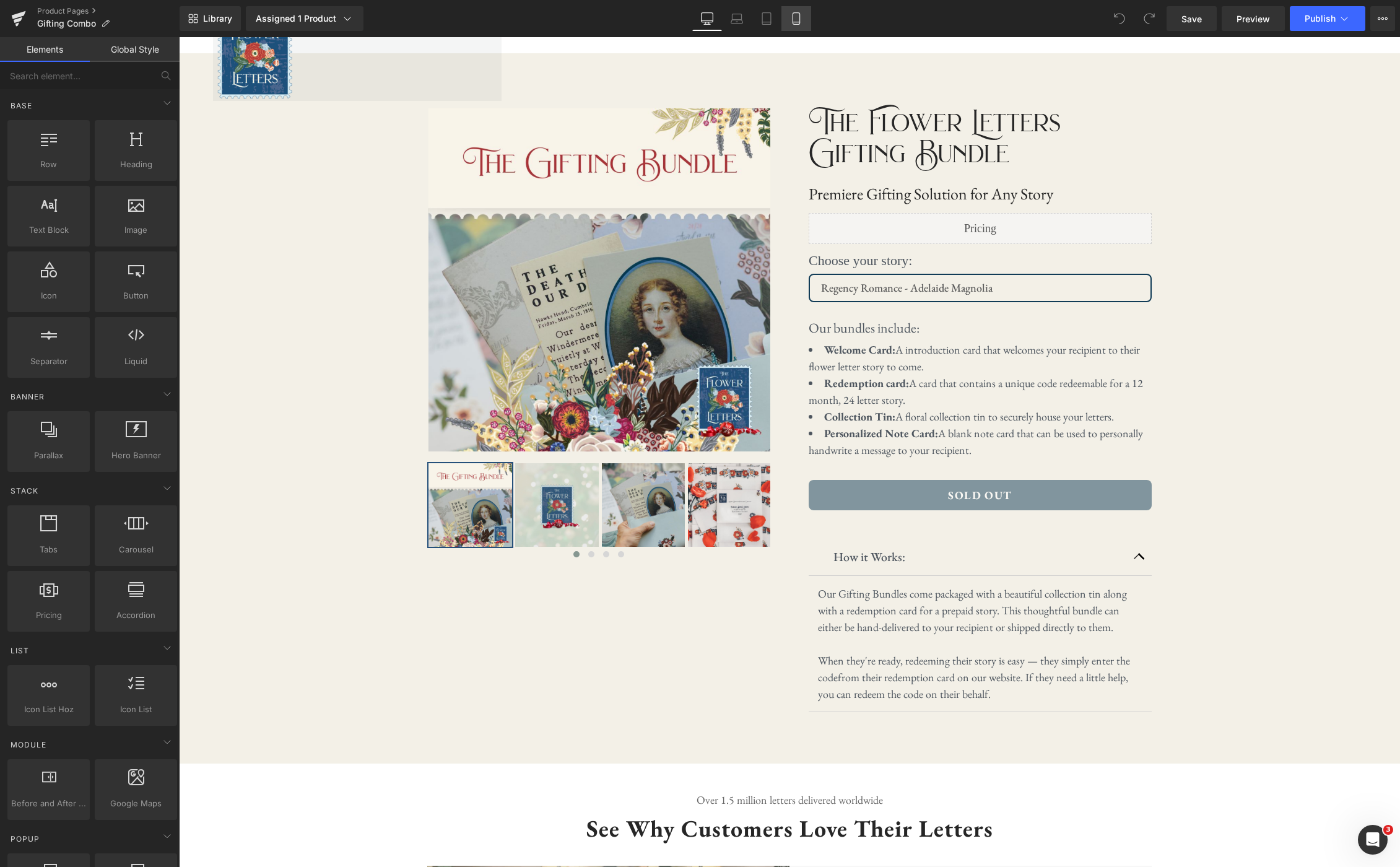
click at [793, 10] on link "Mobile" at bounding box center [796, 18] width 29 height 25
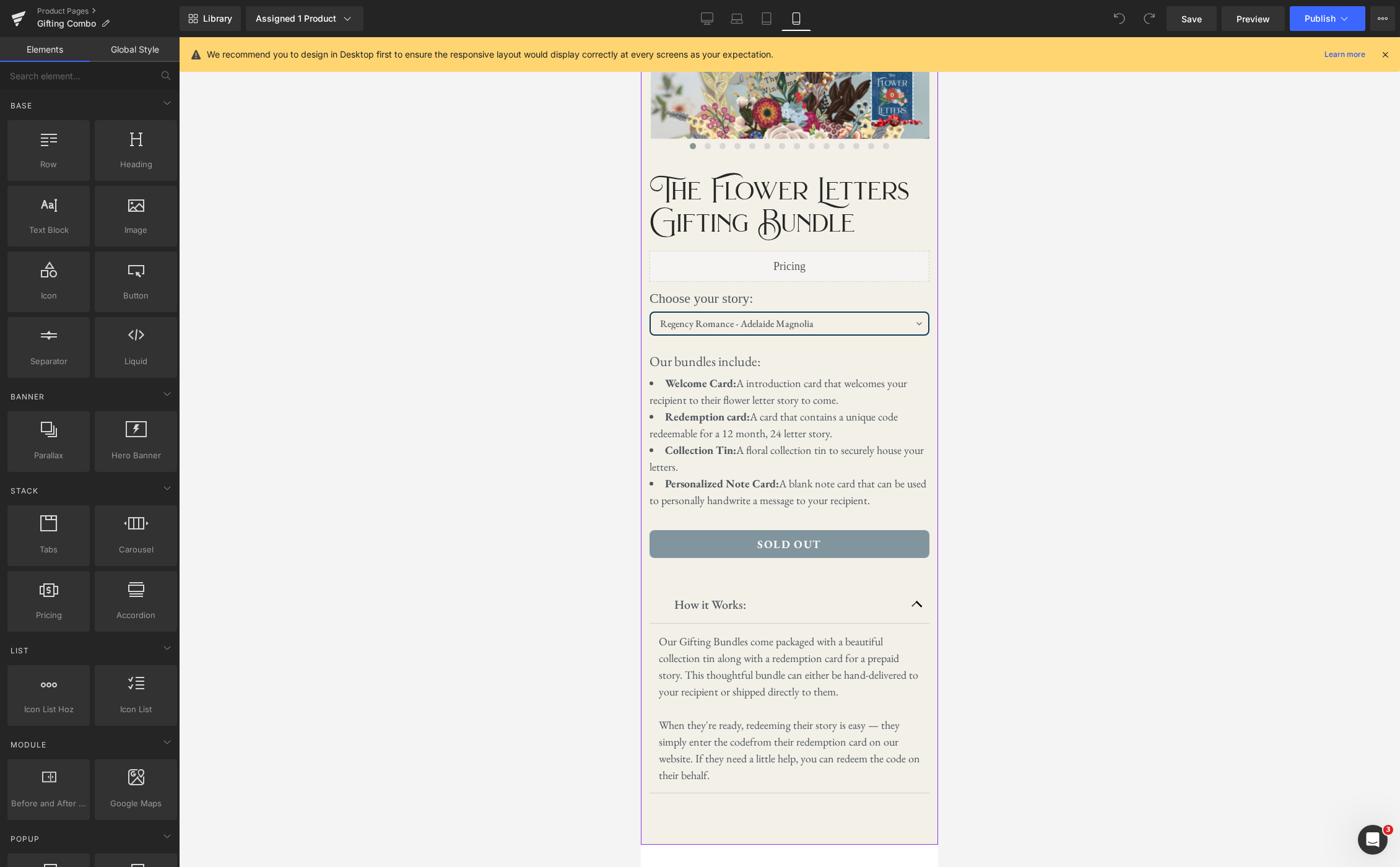
scroll to position [307, 0]
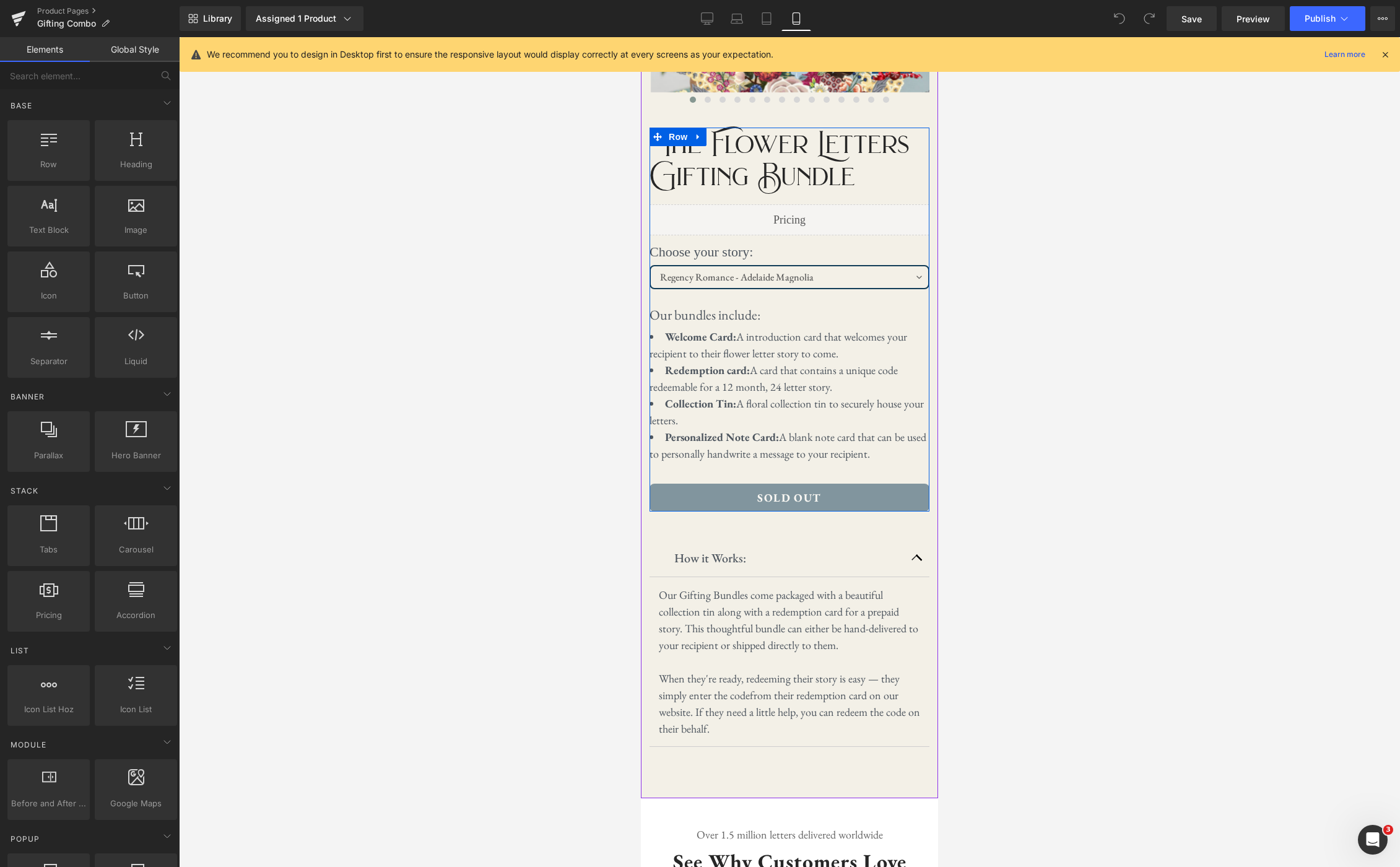
click at [890, 284] on select "Regency Romance - Adelaide Magnolia WW2 Romance - [PERSON_NAME] Archeology Adve…" at bounding box center [789, 277] width 280 height 24
click at [883, 273] on select "Regency Romance - Adelaide Magnolia WW2 Romance - [PERSON_NAME] Archeology Adve…" at bounding box center [789, 277] width 280 height 24
click at [897, 280] on select "Regency Romance - Adelaide Magnolia WW2 Romance - [PERSON_NAME] Archeology Adve…" at bounding box center [789, 277] width 280 height 24
click at [704, 23] on icon at bounding box center [707, 18] width 12 height 12
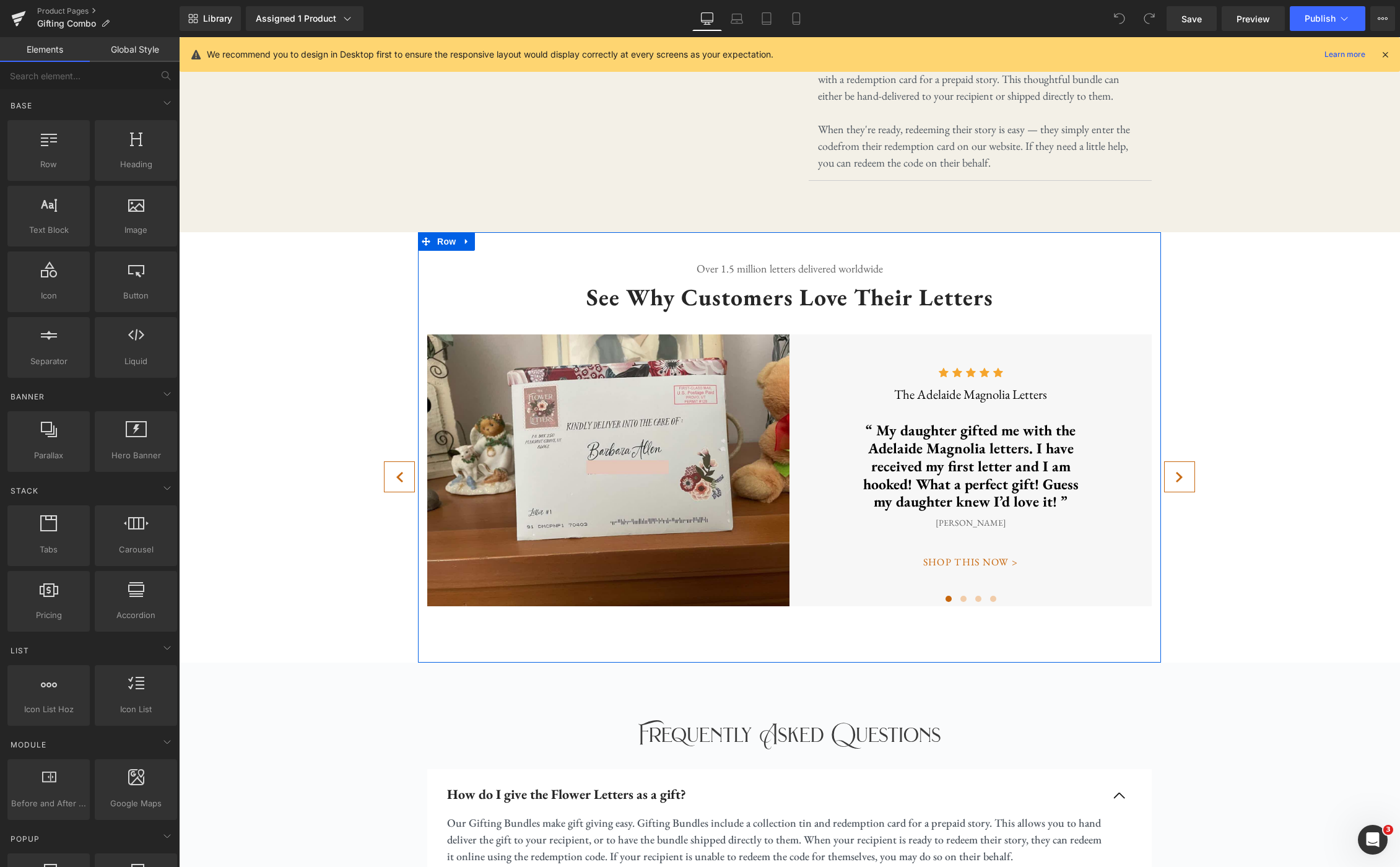
scroll to position [0, 0]
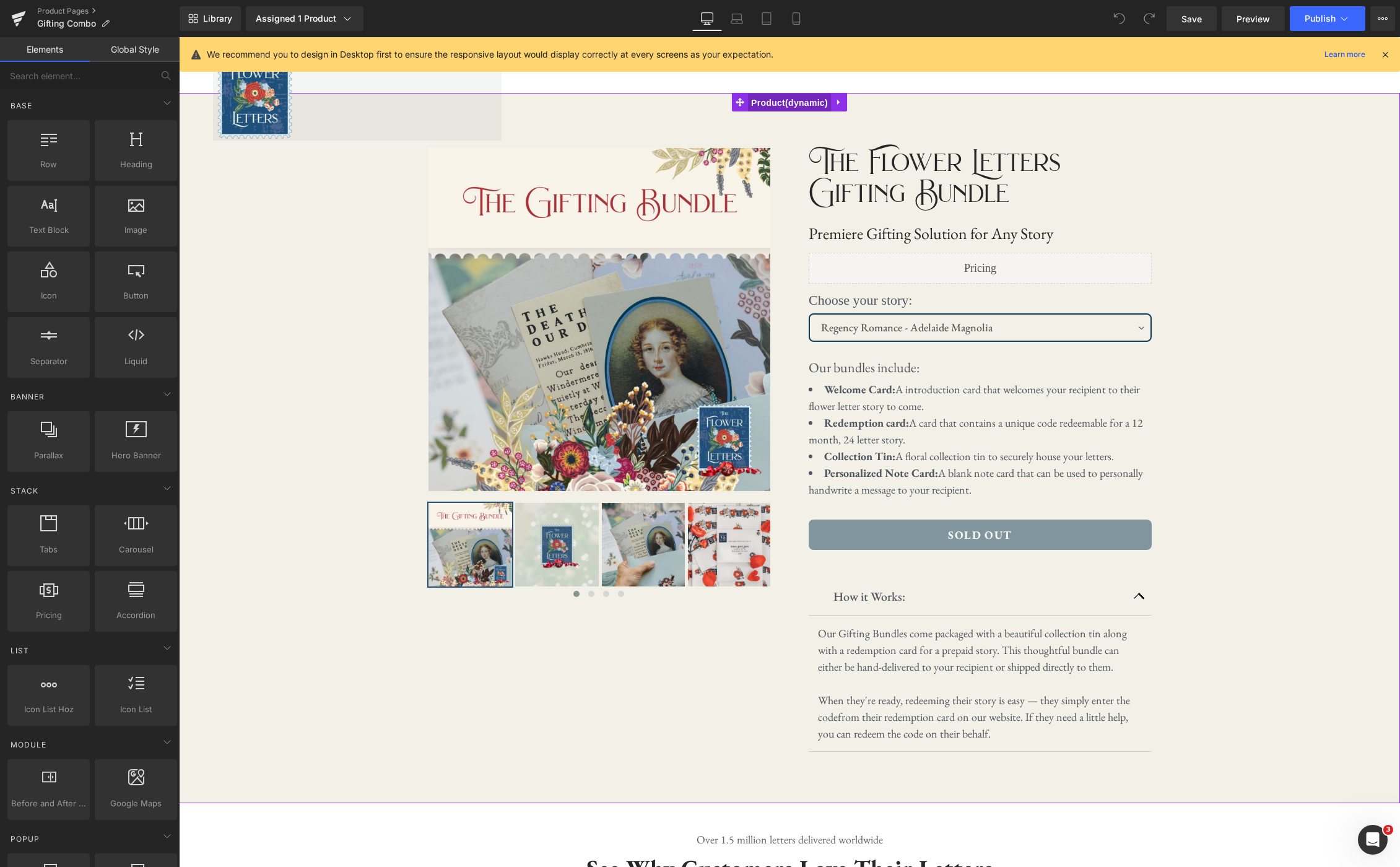
click at [785, 107] on span "Product" at bounding box center [789, 103] width 83 height 18
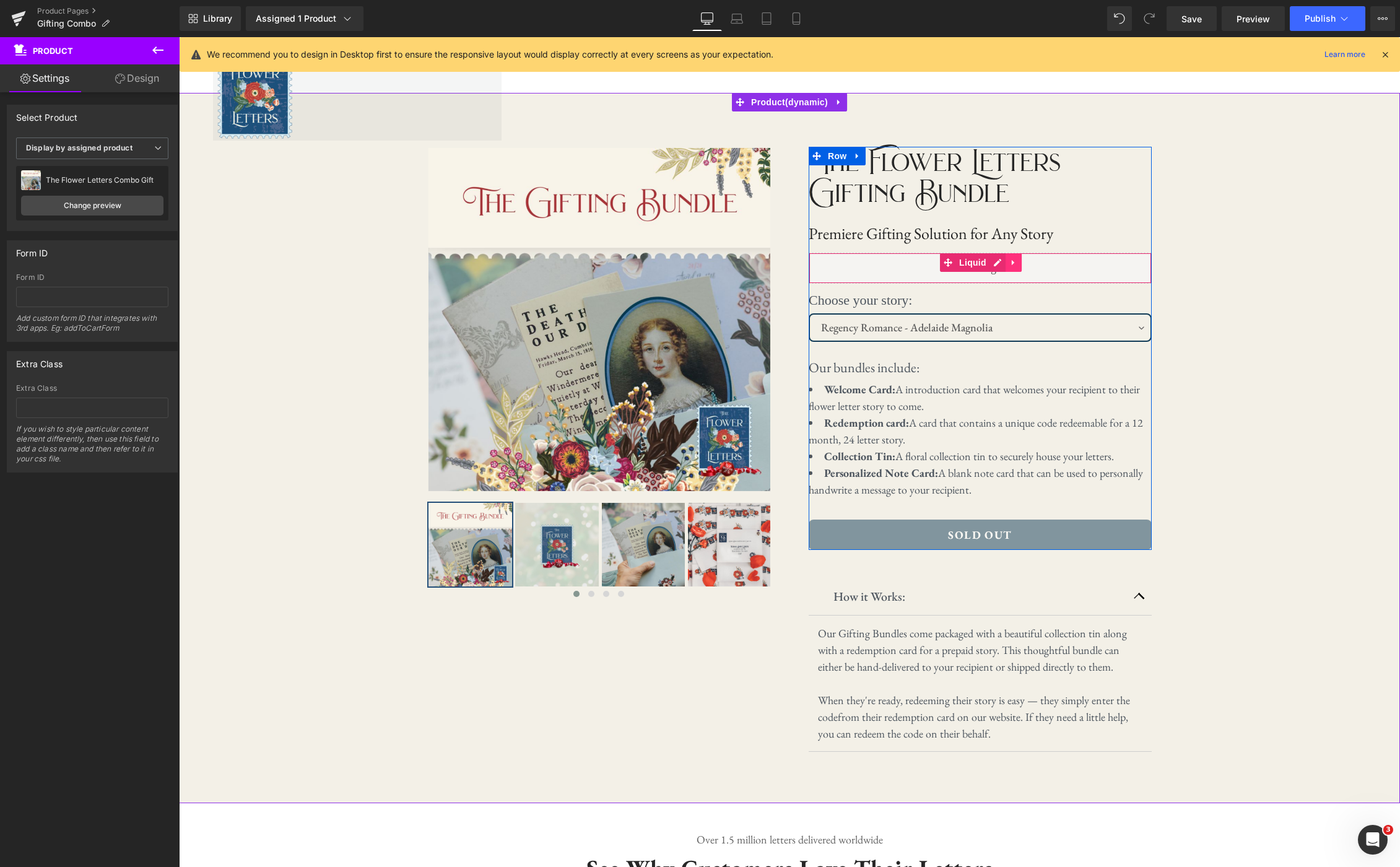
click at [1016, 263] on icon at bounding box center [1013, 263] width 9 height 9
click at [1017, 265] on icon at bounding box center [1021, 263] width 9 height 9
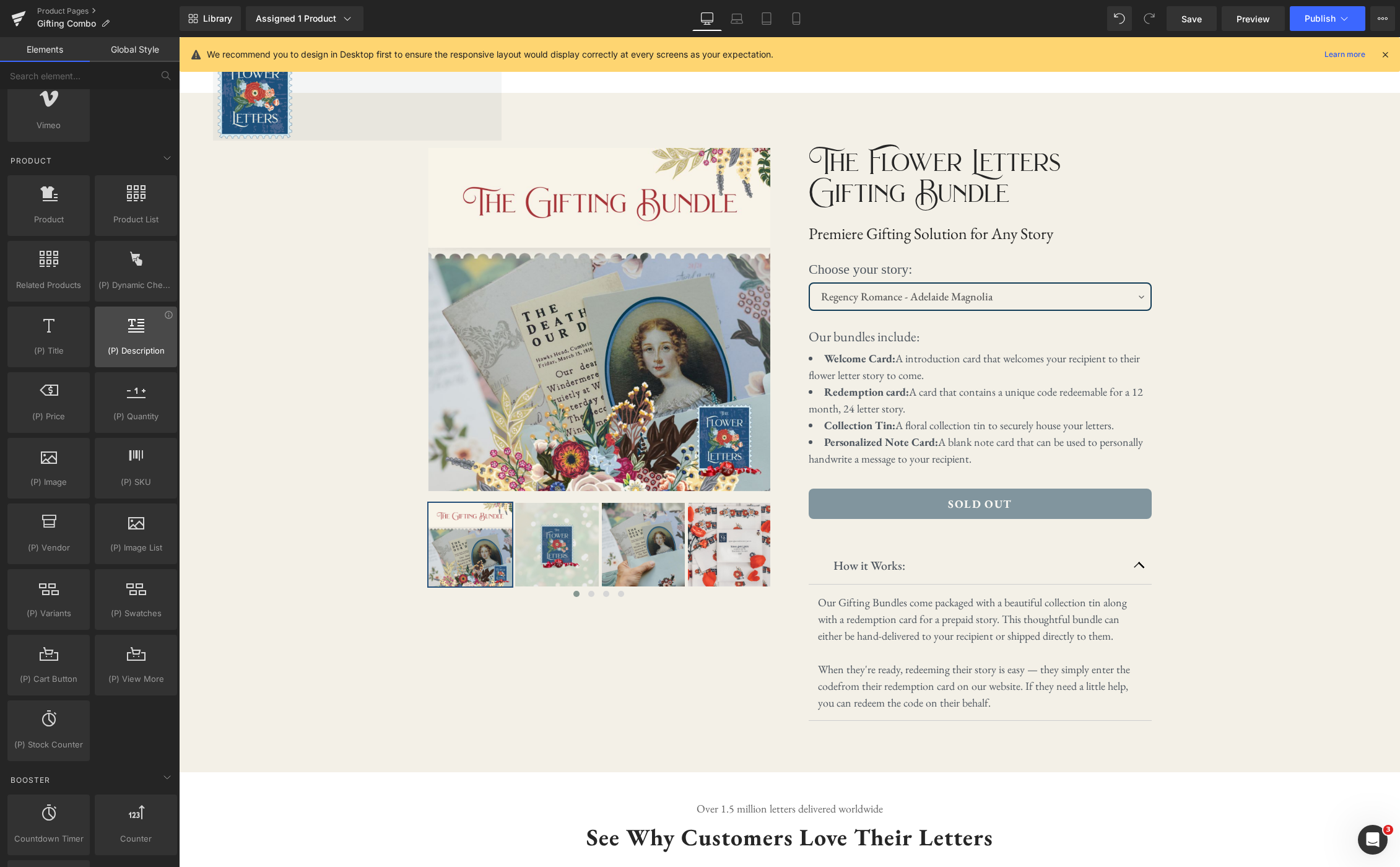
scroll to position [933, 0]
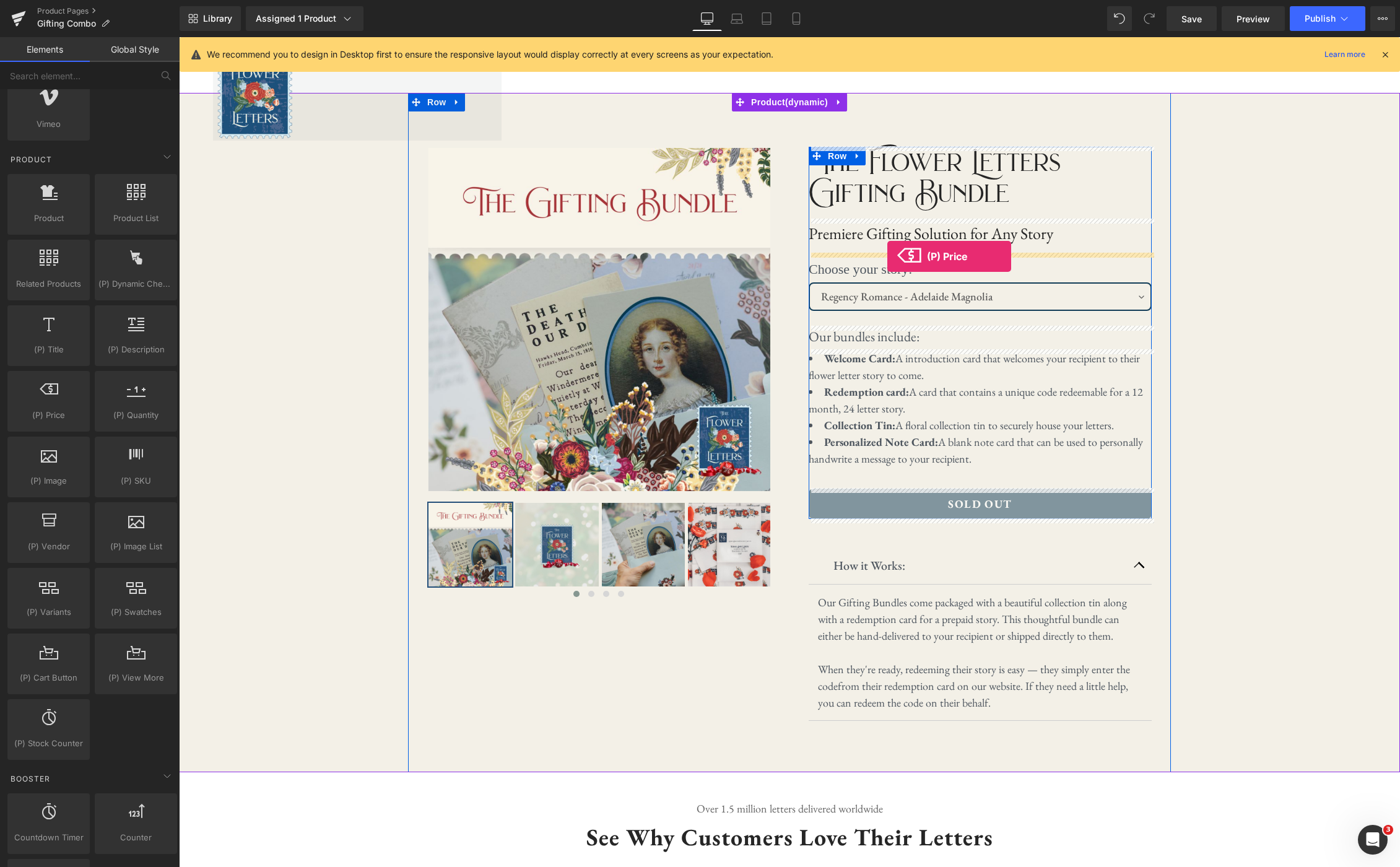
drag, startPoint x: 231, startPoint y: 454, endPoint x: 887, endPoint y: 256, distance: 685.2
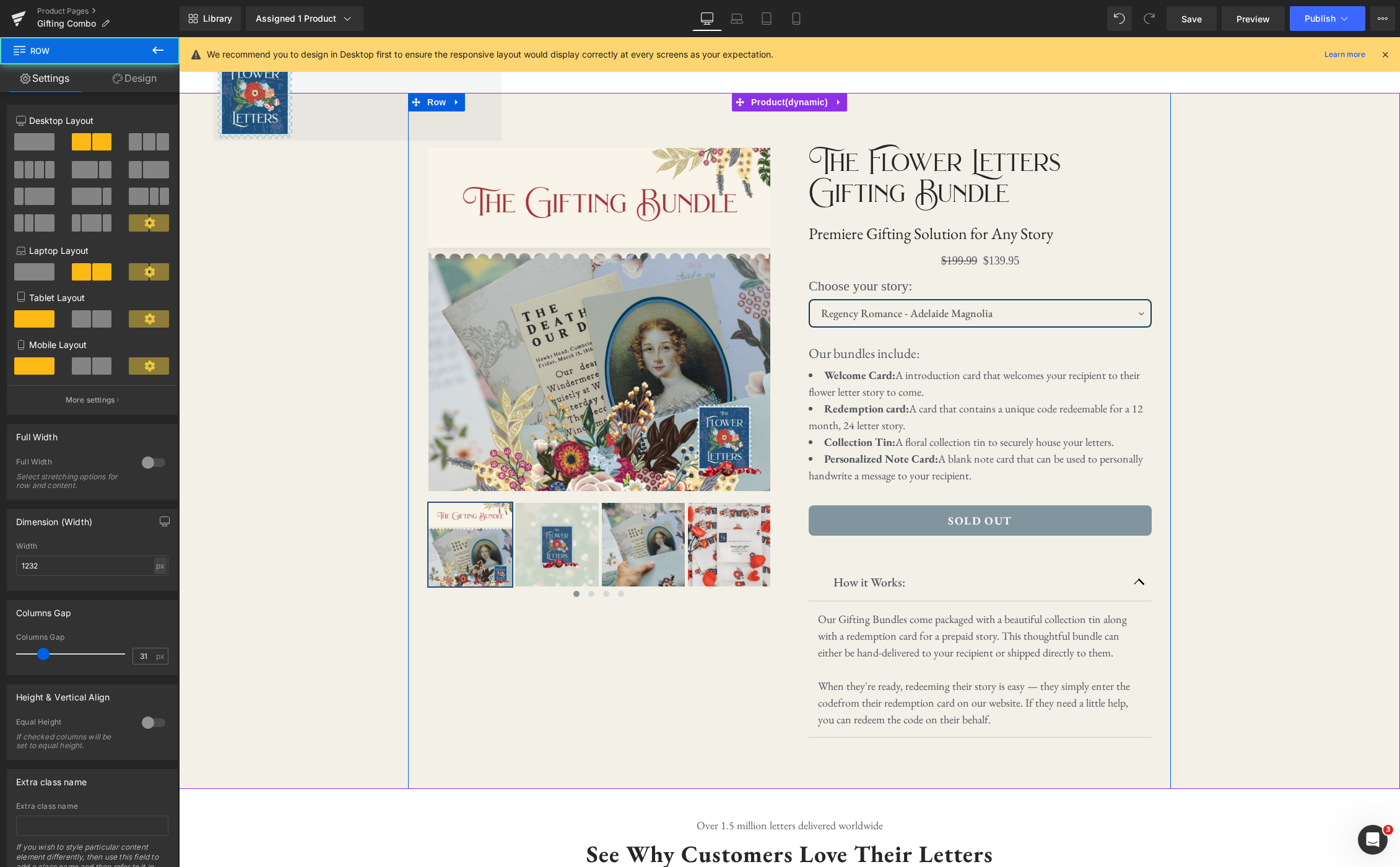
click at [1153, 315] on div "The Flower Letters Gifting Bundle Text Block Premiere Gifting Solution for Any …" at bounding box center [980, 440] width 381 height 606
click at [1126, 312] on select "Regency Romance - Adelaide Magnolia WW2 Romance - [PERSON_NAME] Archeology Adve…" at bounding box center [980, 313] width 343 height 28
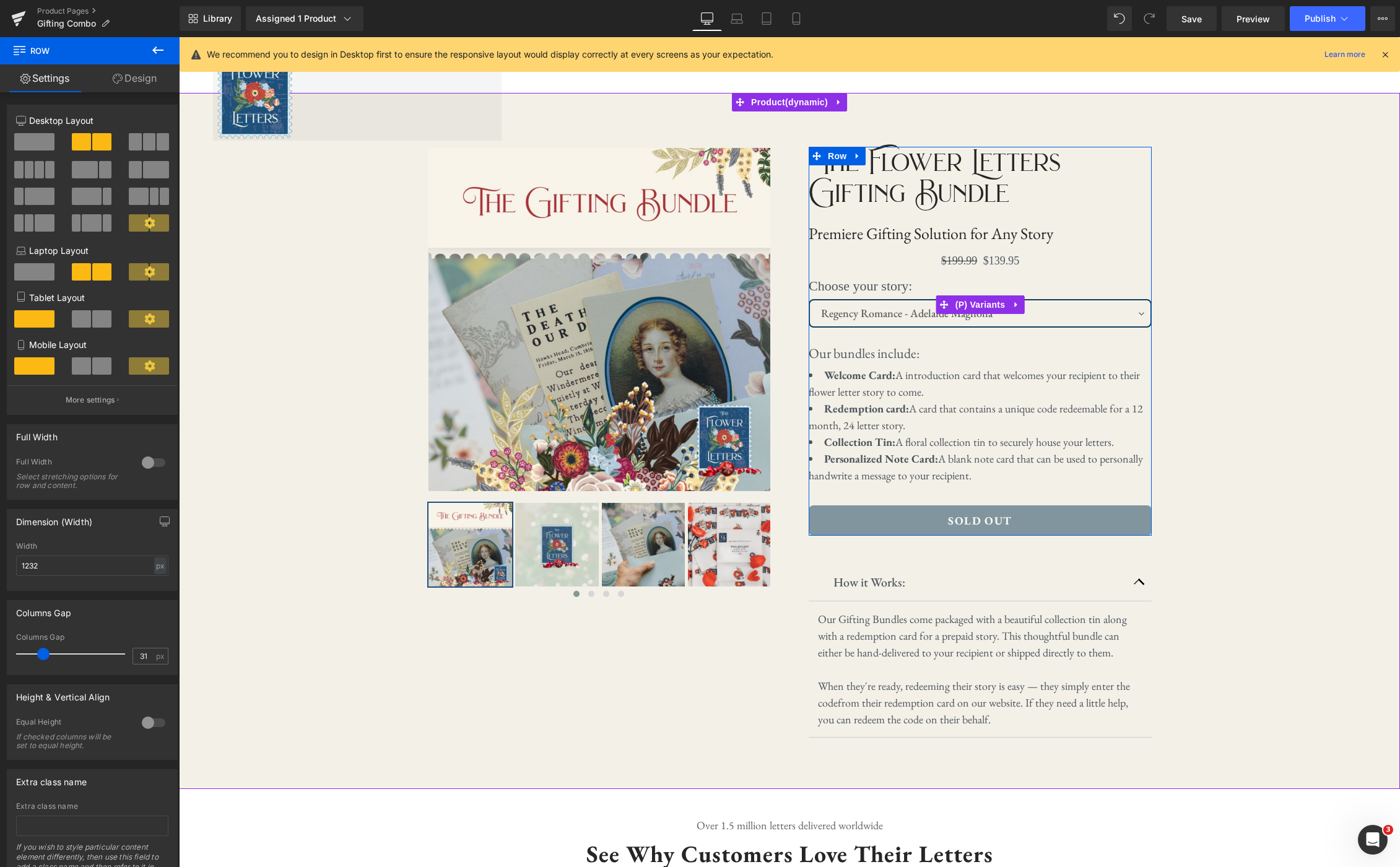
click at [1120, 310] on select "Regency Romance - Adelaide Magnolia WW2 Romance - [PERSON_NAME] Archeology Adve…" at bounding box center [980, 313] width 343 height 28
click at [1122, 311] on select "Regency Romance - Adelaide Magnolia WW2 Romance - [PERSON_NAME] Archeology Adve…" at bounding box center [980, 313] width 343 height 28
select select "WW2 Romance - [PERSON_NAME]"
click at [1312, 336] on div "‹ ›" at bounding box center [789, 441] width 1221 height 696
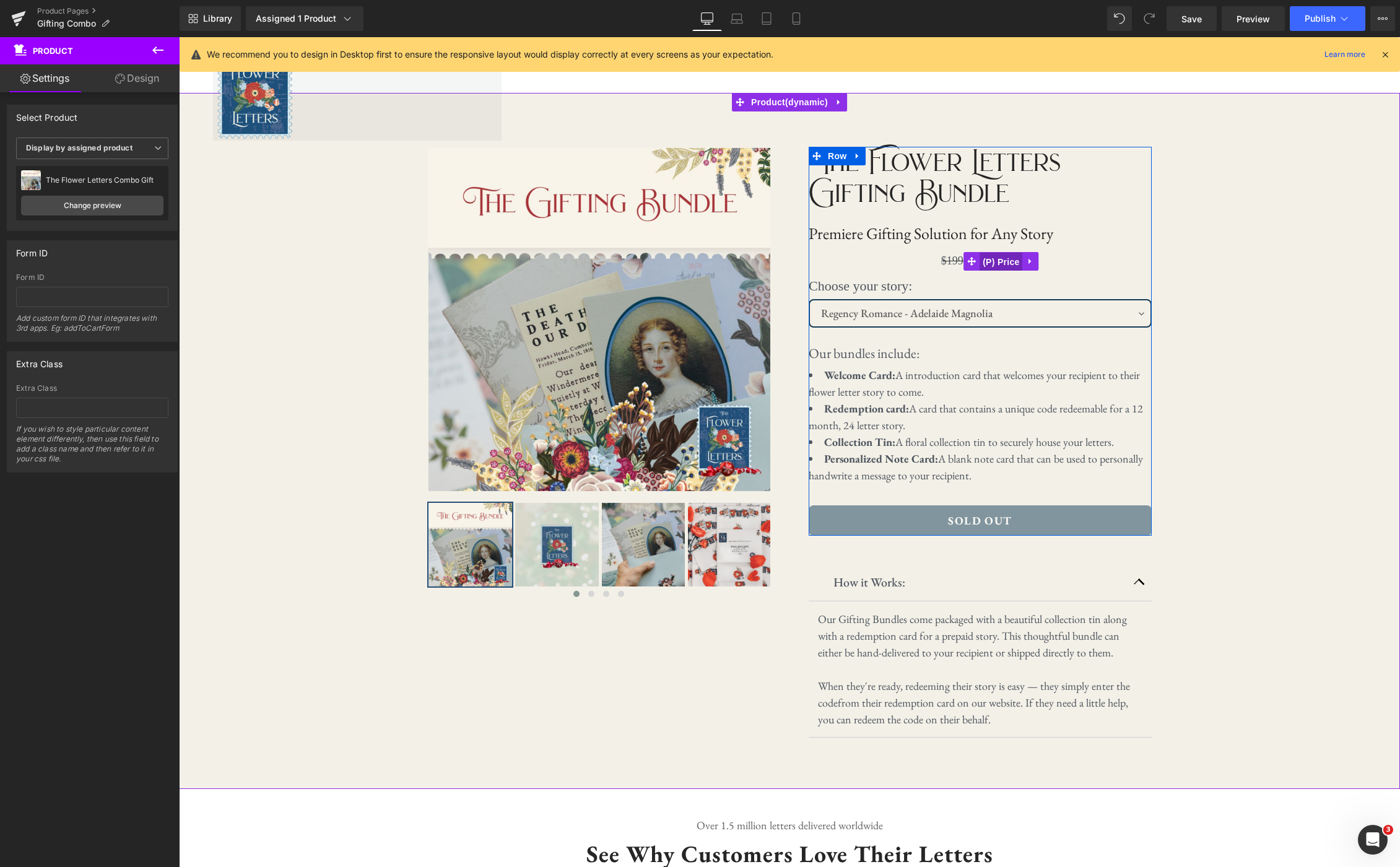
click at [998, 261] on span "(P) Price" at bounding box center [1001, 262] width 43 height 18
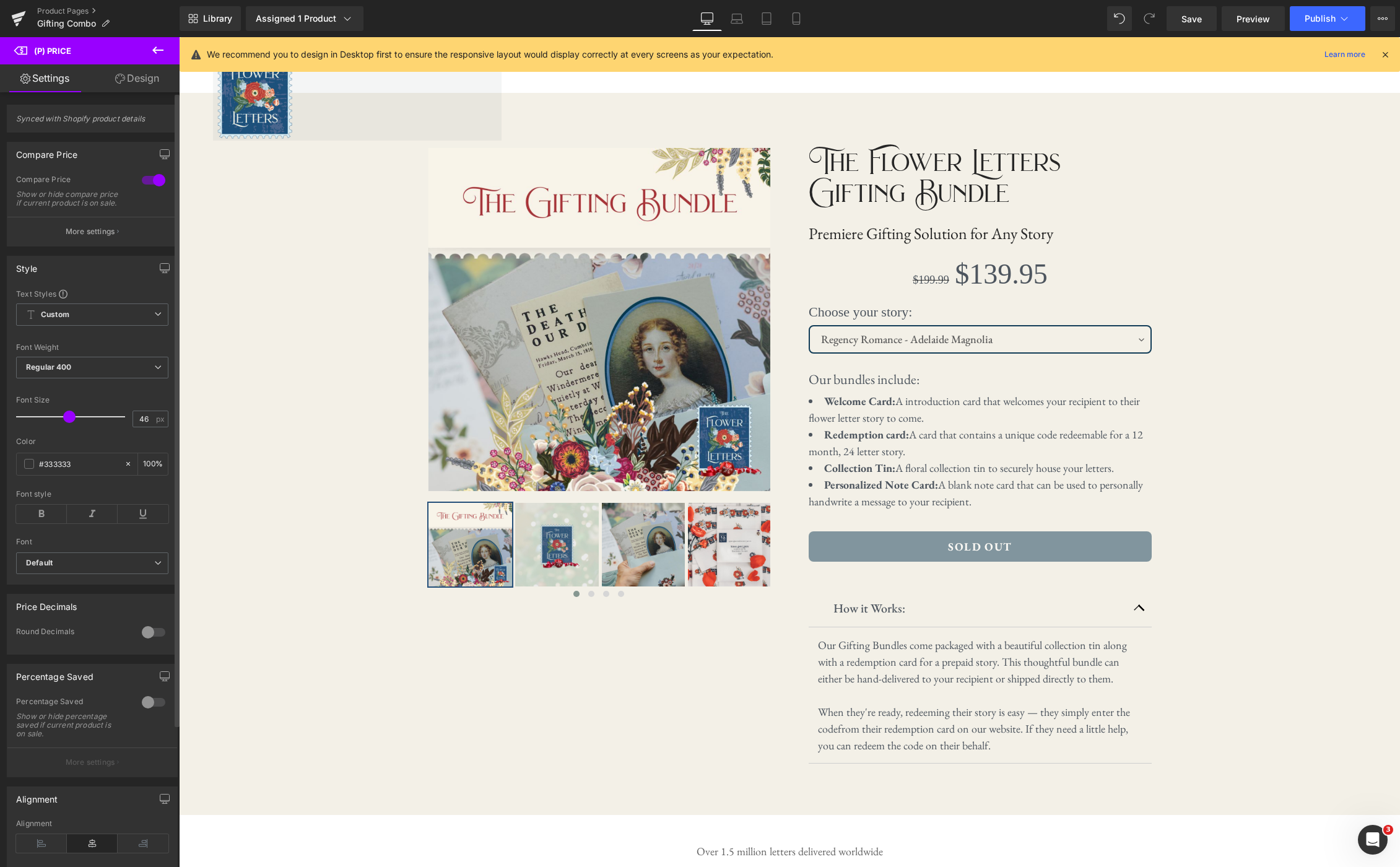
type input "45"
drag, startPoint x: 43, startPoint y: 425, endPoint x: 71, endPoint y: 428, distance: 28.2
click at [69, 423] on span at bounding box center [68, 417] width 12 height 12
click at [53, 849] on icon at bounding box center [41, 843] width 50 height 18
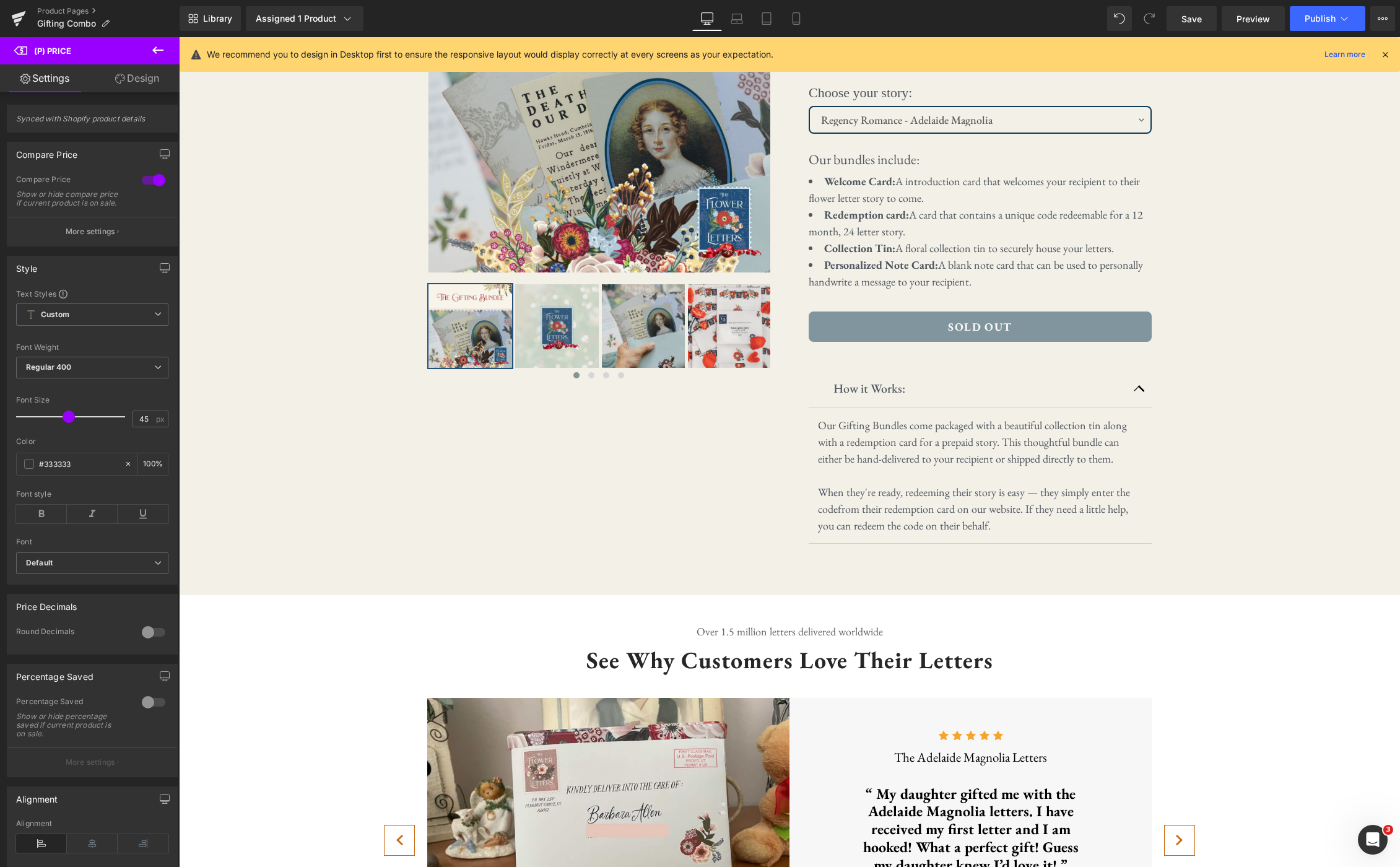
scroll to position [120, 0]
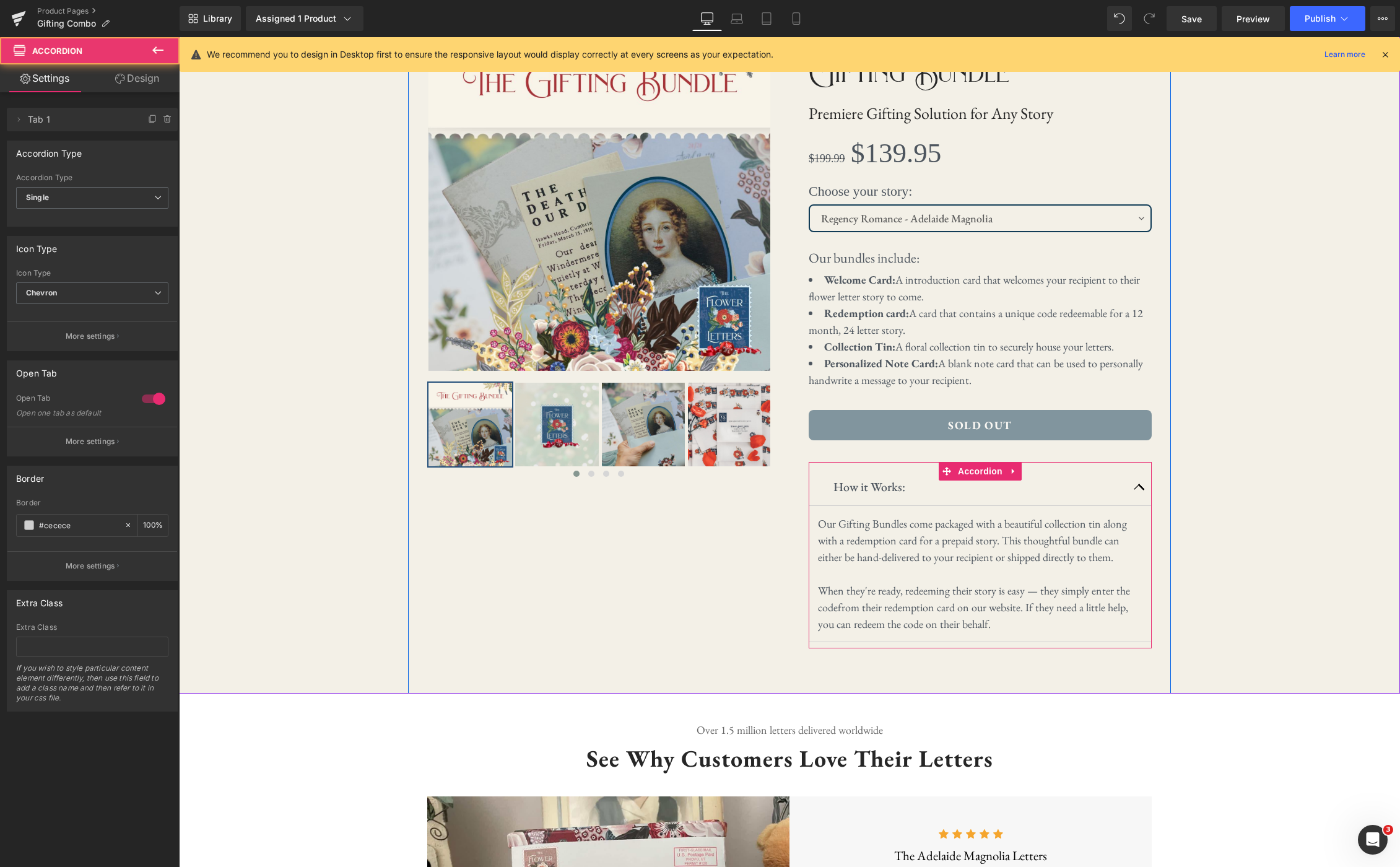
click at [1139, 490] on span "button" at bounding box center [1139, 490] width 0 height 0
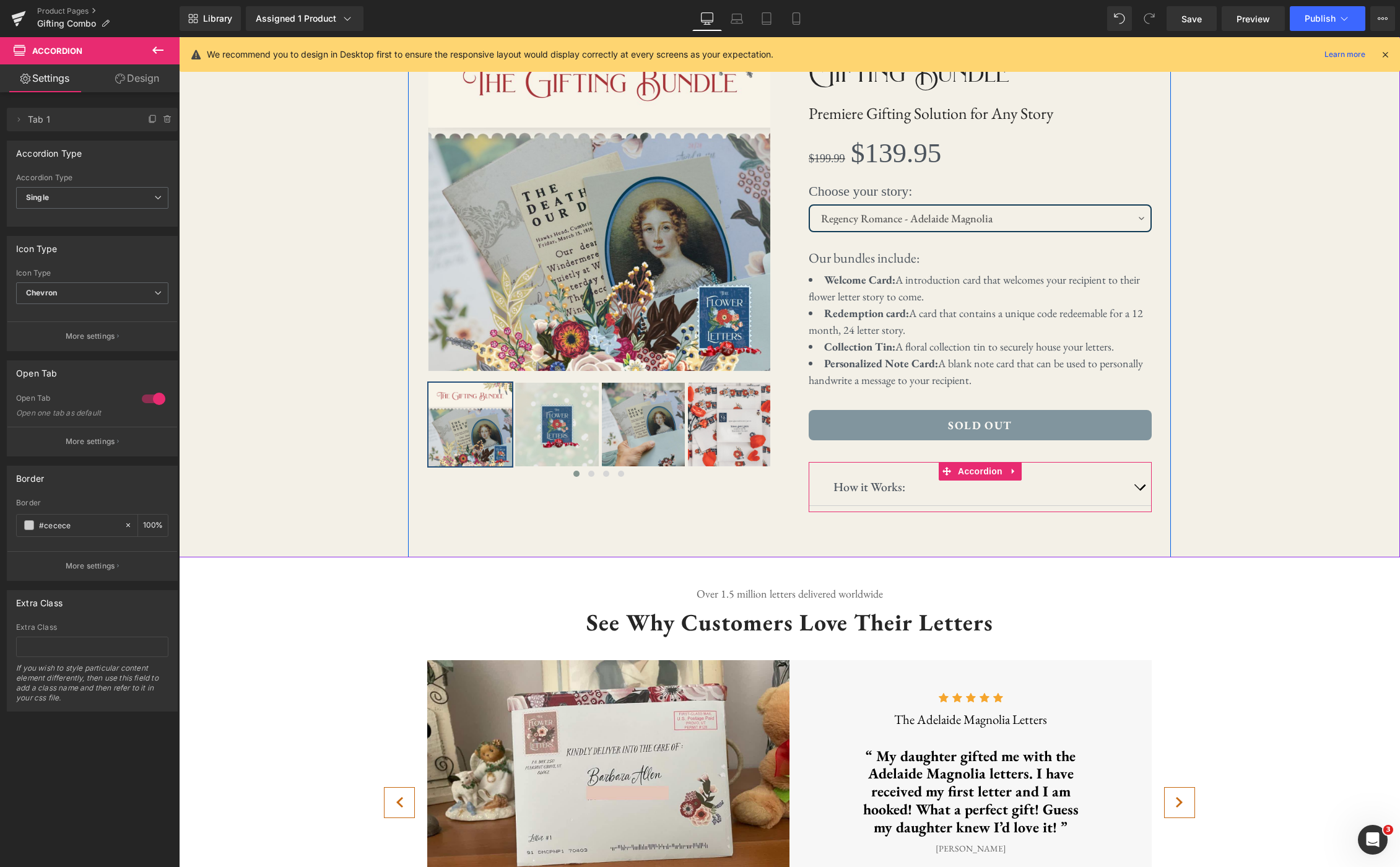
click at [1143, 488] on button "button" at bounding box center [1139, 486] width 25 height 37
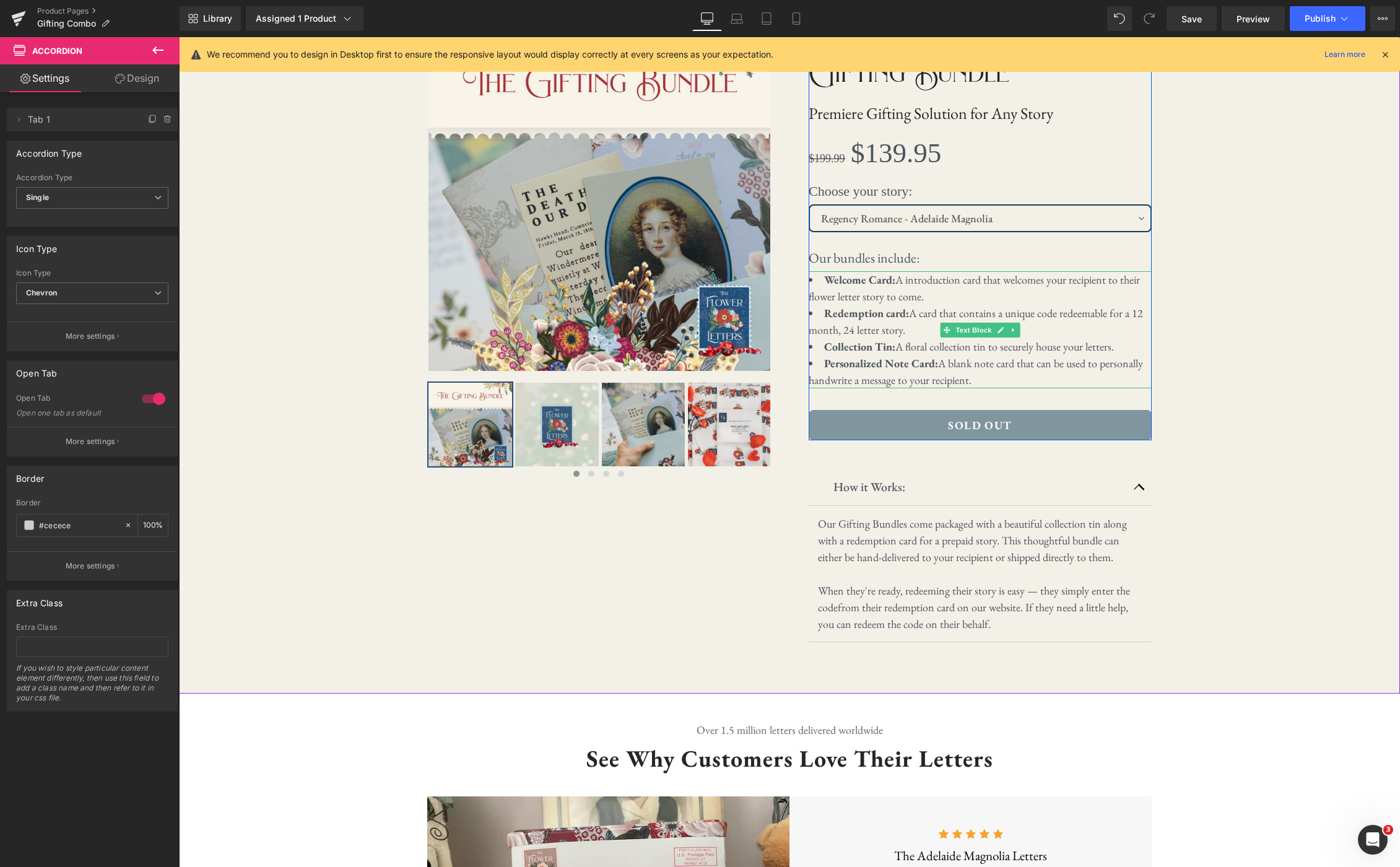
scroll to position [0, 0]
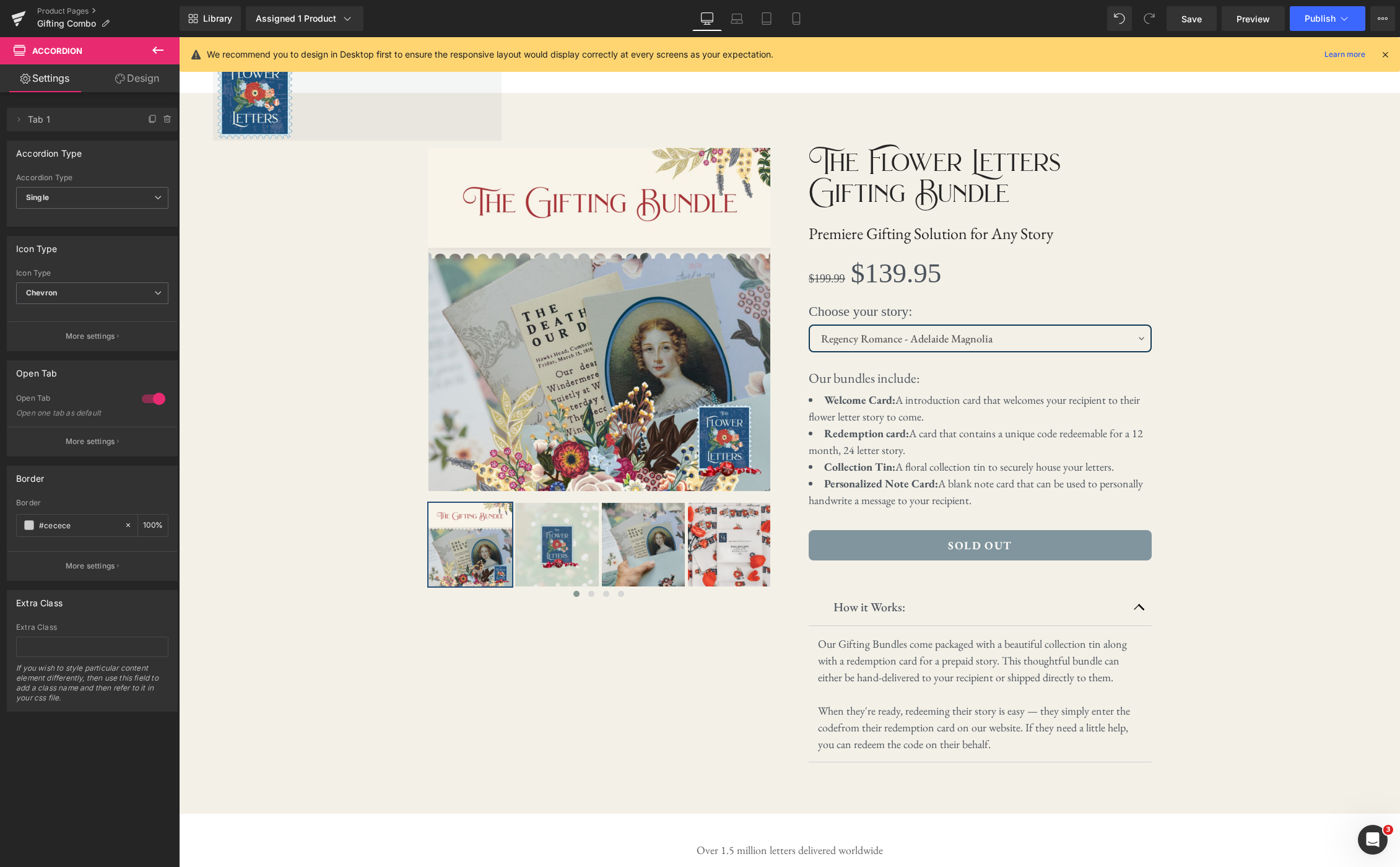
click at [154, 50] on icon at bounding box center [157, 50] width 11 height 7
